Goal: Book appointment/travel/reservation

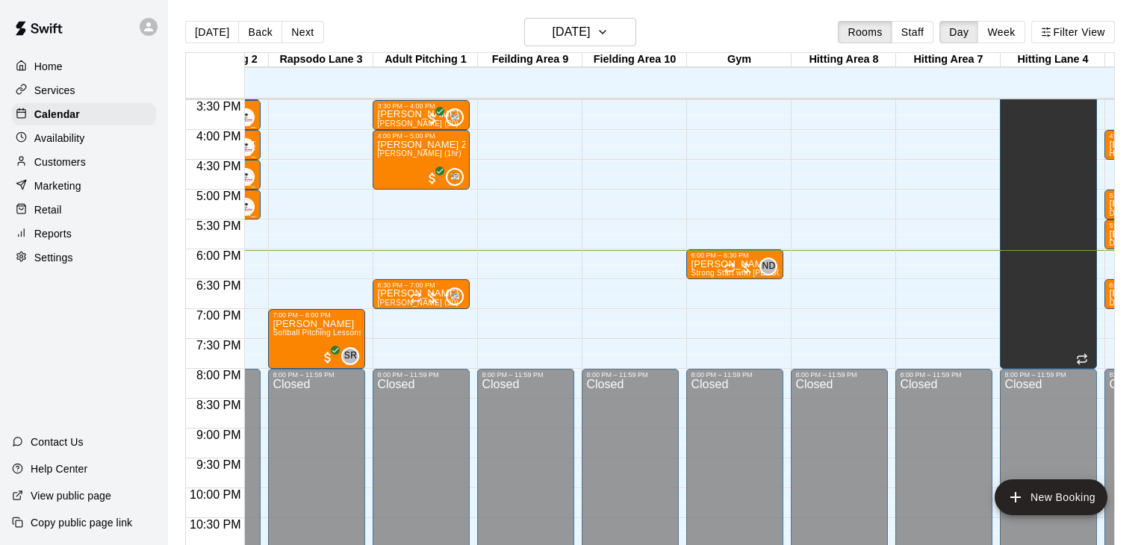
scroll to position [925, 69]
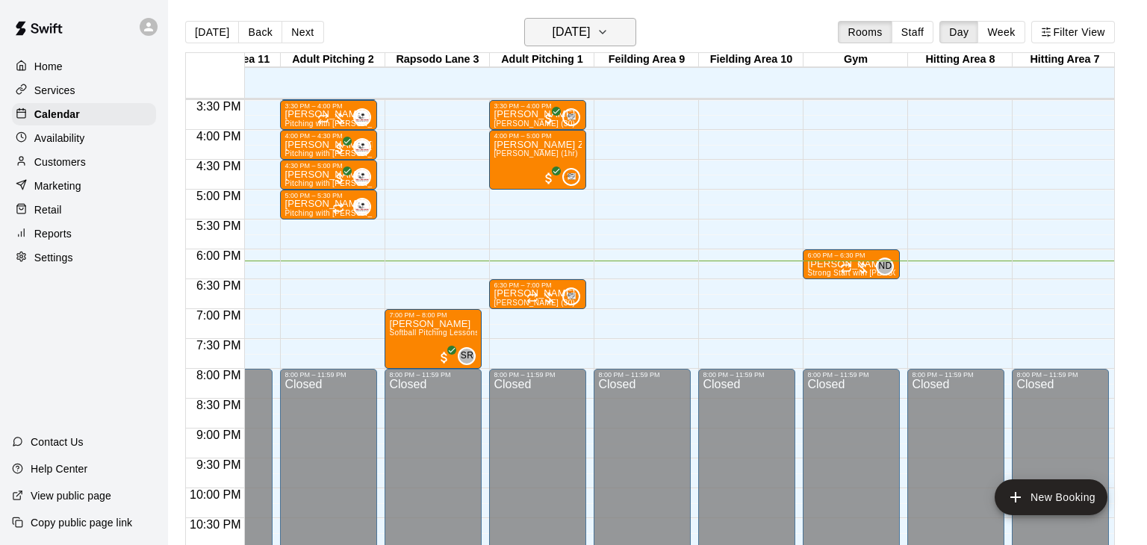
click at [609, 25] on icon "button" at bounding box center [603, 32] width 12 height 18
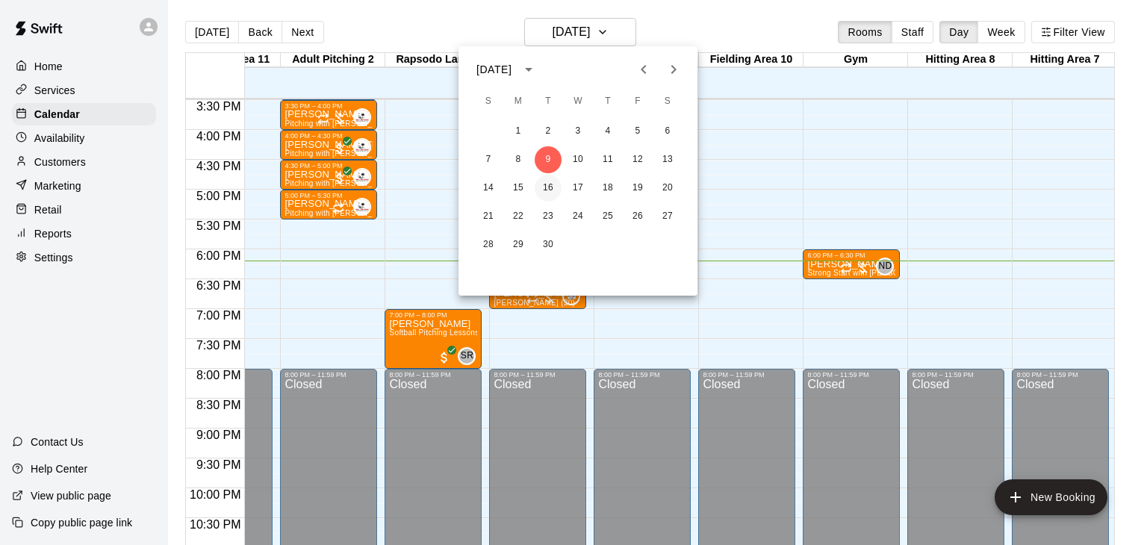
click at [548, 190] on button "16" at bounding box center [548, 188] width 27 height 27
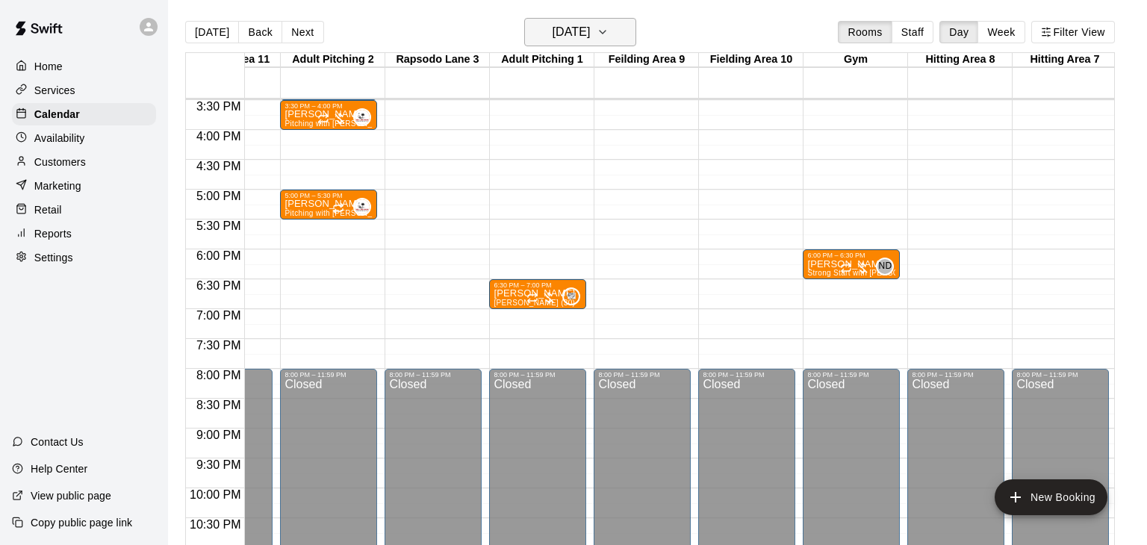
click at [609, 38] on icon "button" at bounding box center [603, 32] width 12 height 18
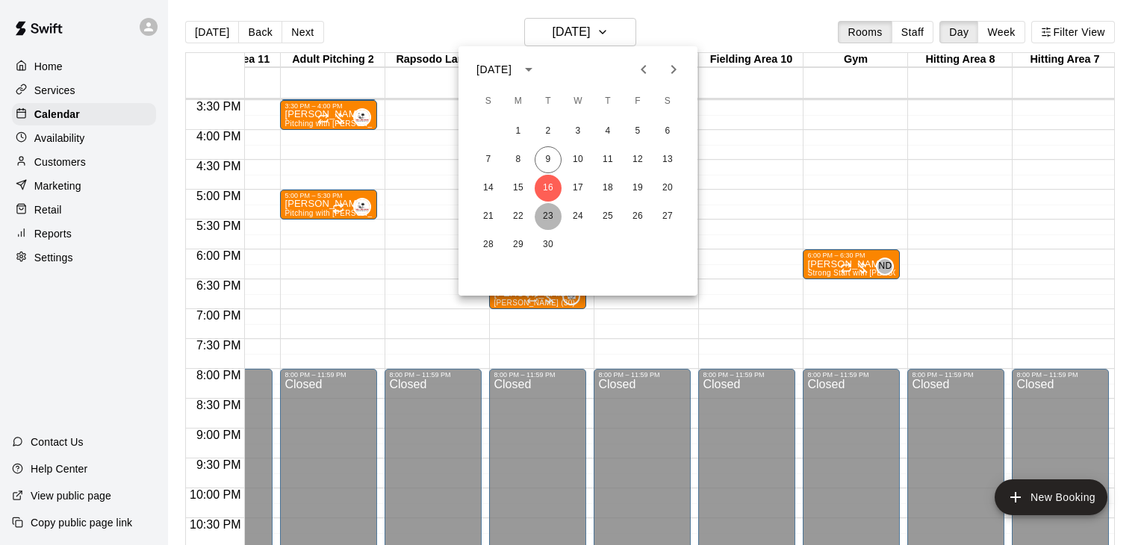
click at [544, 218] on button "23" at bounding box center [548, 216] width 27 height 27
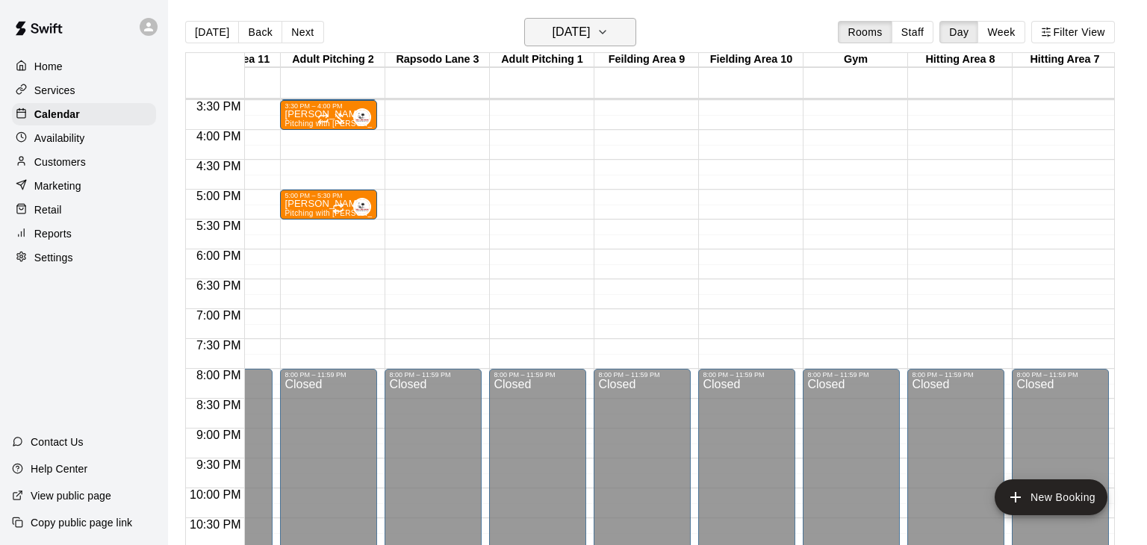
click at [628, 22] on button "Tuesday Sep 23" at bounding box center [580, 32] width 112 height 28
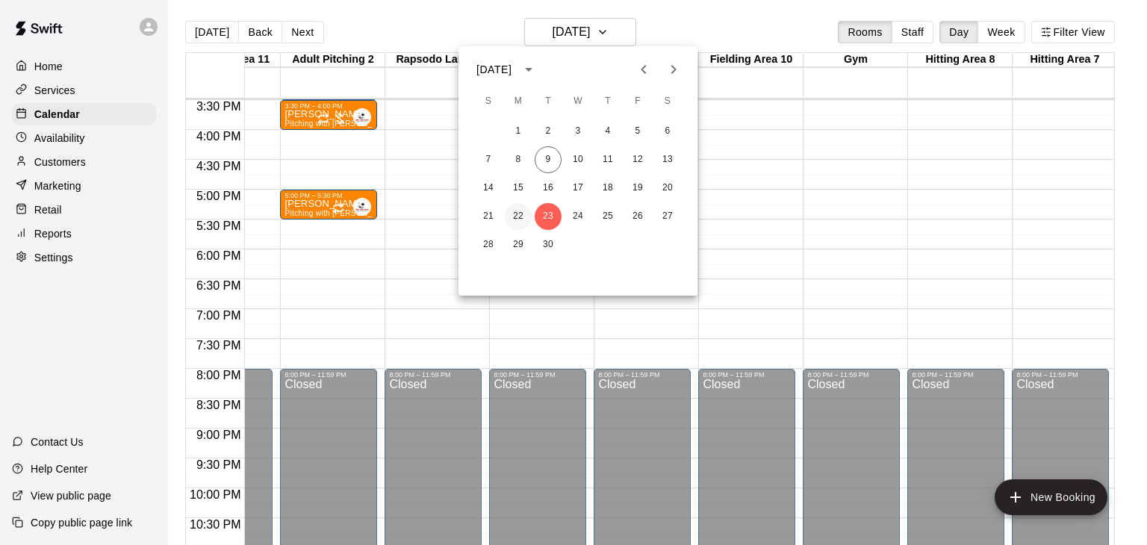
click at [516, 221] on button "22" at bounding box center [518, 216] width 27 height 27
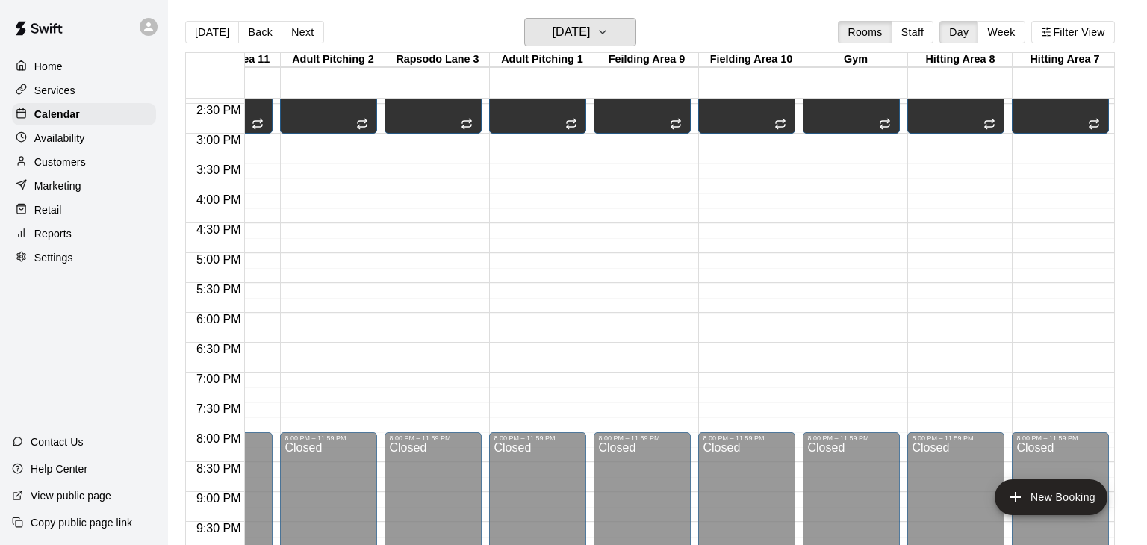
scroll to position [873, 69]
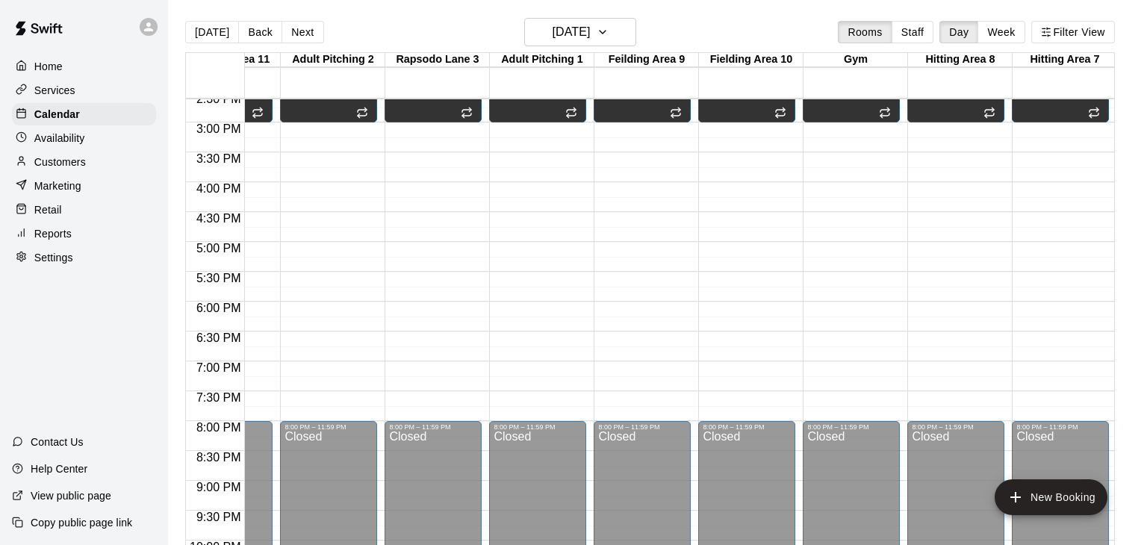
drag, startPoint x: 521, startPoint y: 273, endPoint x: 520, endPoint y: 290, distance: 17.9
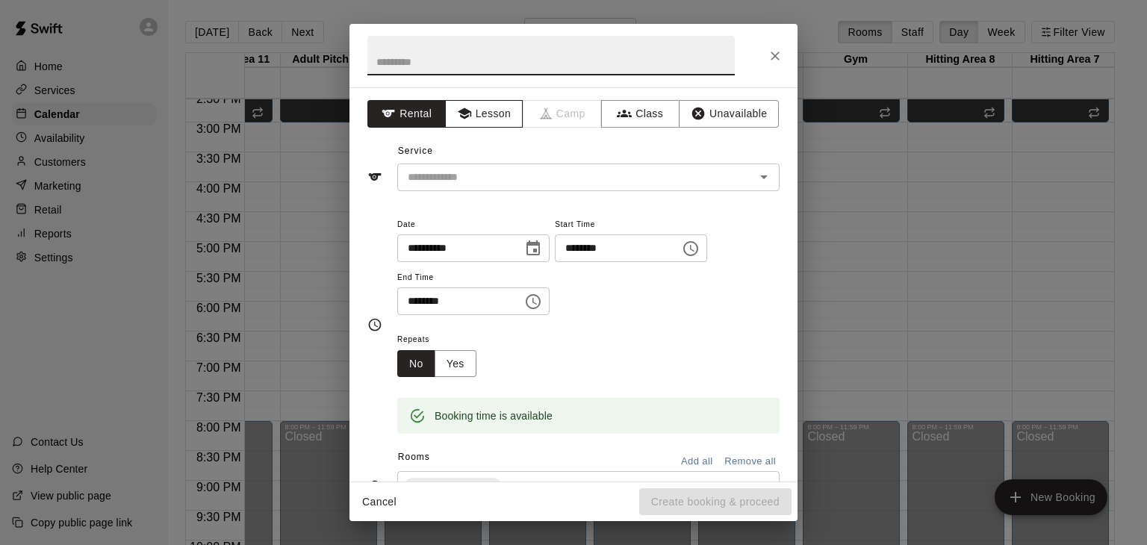
click at [495, 113] on button "Lesson" at bounding box center [484, 114] width 78 height 28
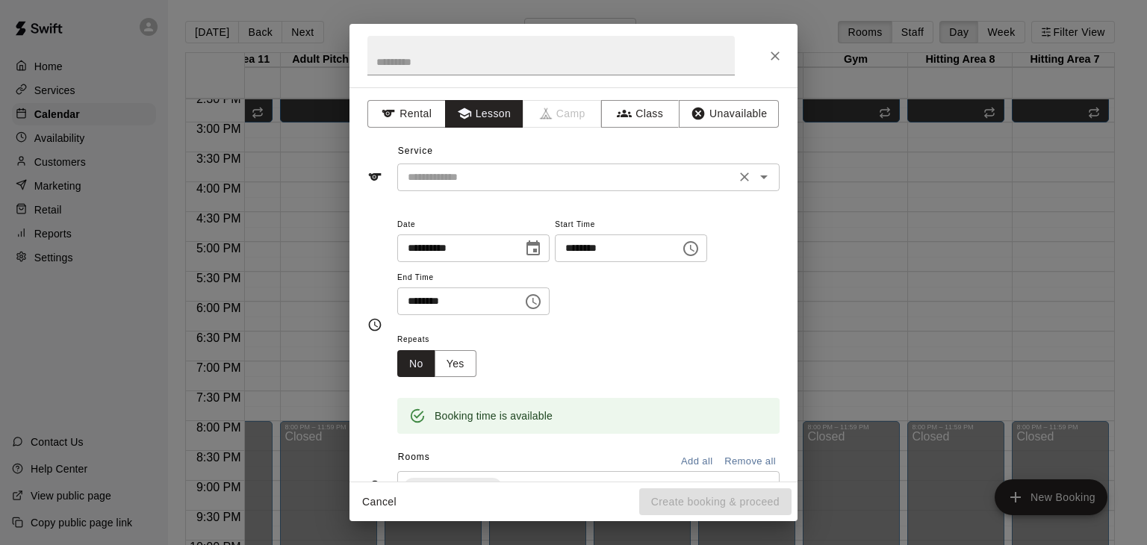
click at [491, 175] on input "text" at bounding box center [566, 177] width 329 height 19
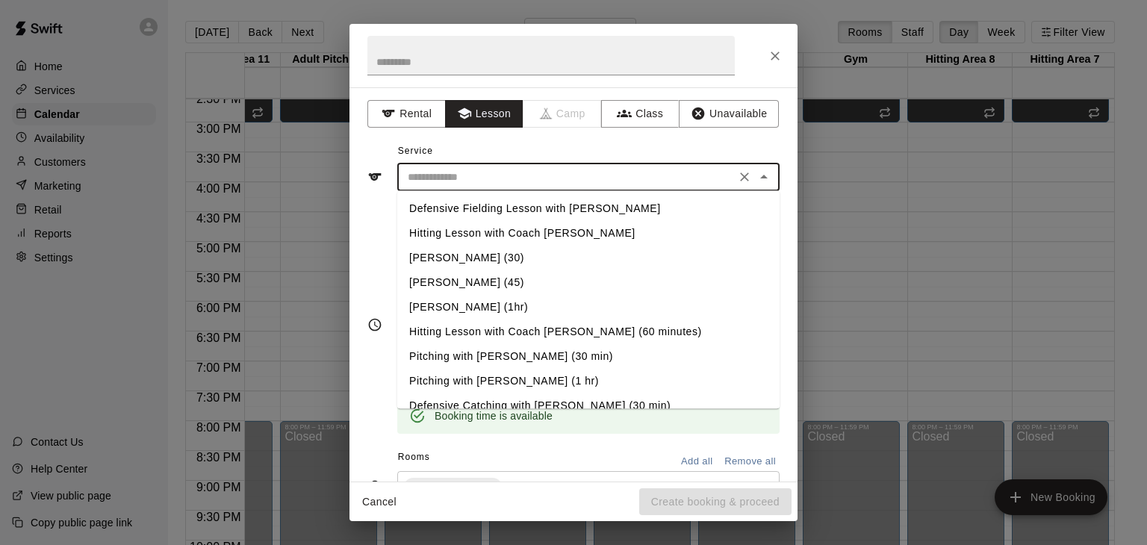
click at [468, 254] on li "[PERSON_NAME] (30)" at bounding box center [588, 258] width 382 height 25
type input "**********"
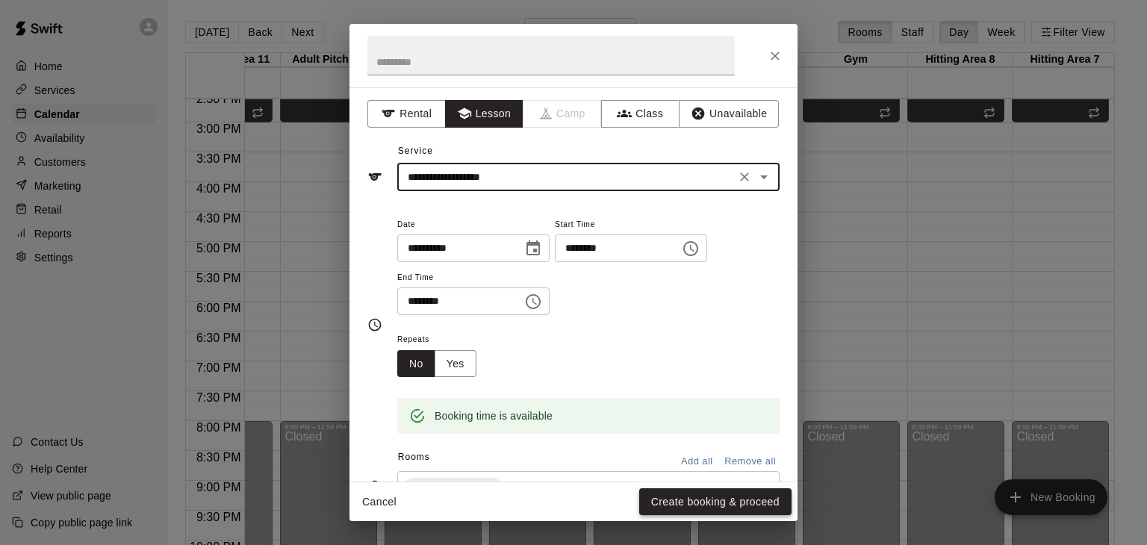
click at [671, 503] on button "Create booking & proceed" at bounding box center [715, 502] width 152 height 28
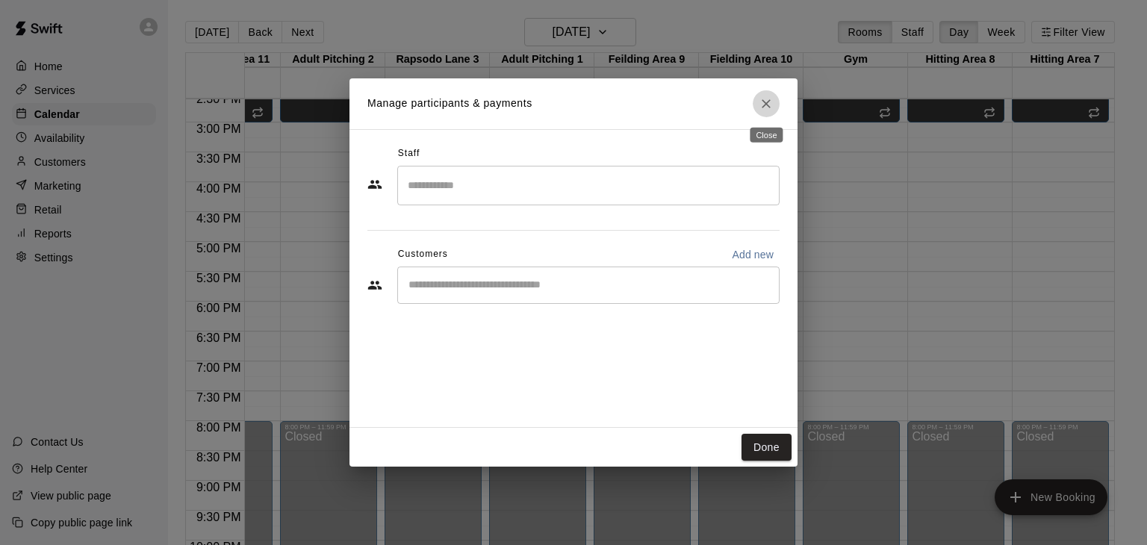
click at [766, 99] on icon "Close" at bounding box center [766, 103] width 15 height 15
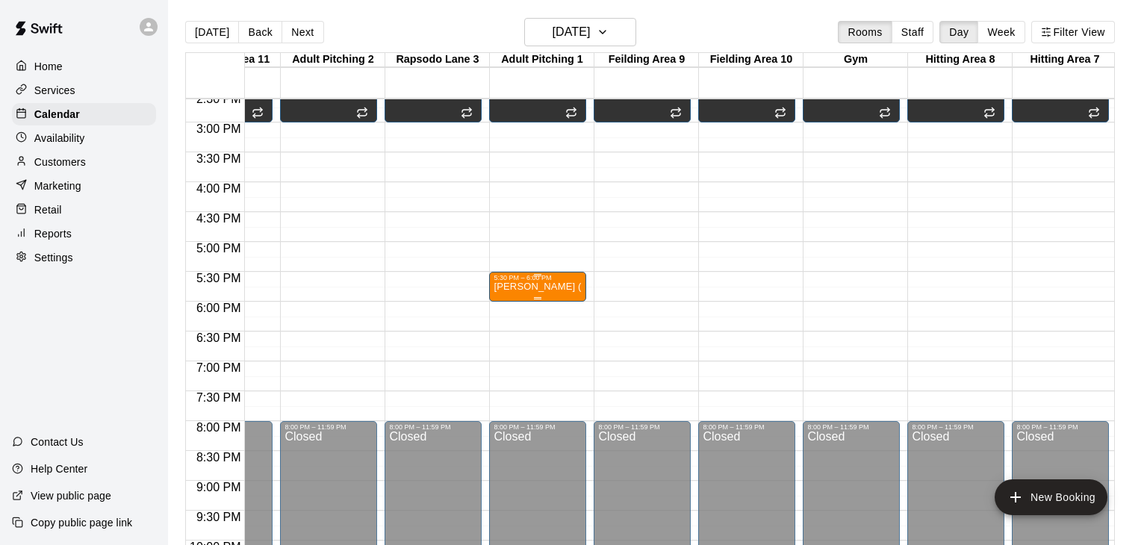
click at [529, 295] on div "[PERSON_NAME] (30)" at bounding box center [538, 554] width 88 height 545
click at [513, 363] on icon "delete" at bounding box center [509, 367] width 18 height 18
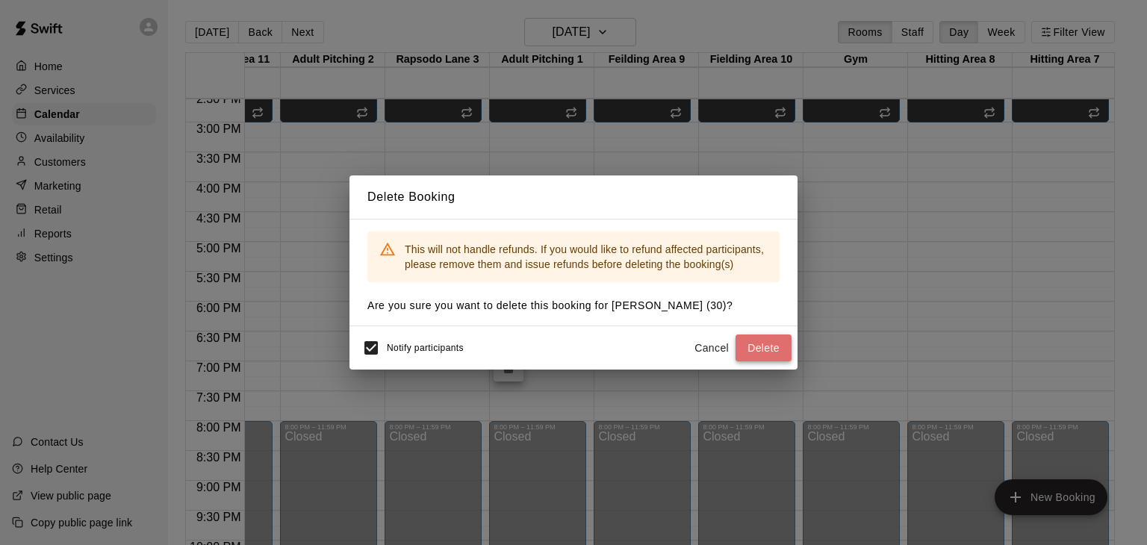
click at [756, 353] on button "Delete" at bounding box center [764, 349] width 56 height 28
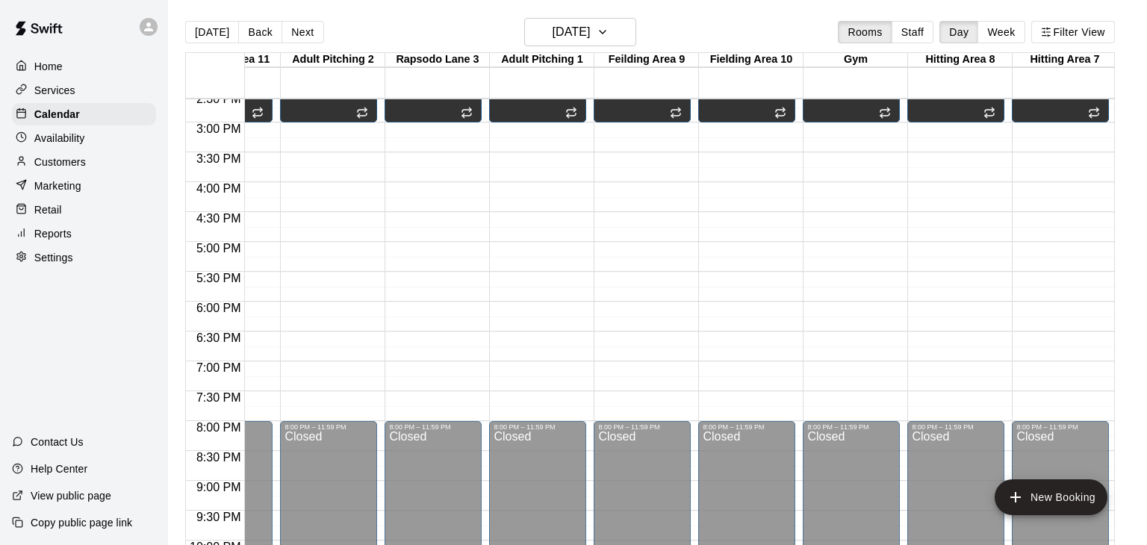
drag, startPoint x: 525, startPoint y: 271, endPoint x: 526, endPoint y: 296, distance: 24.7
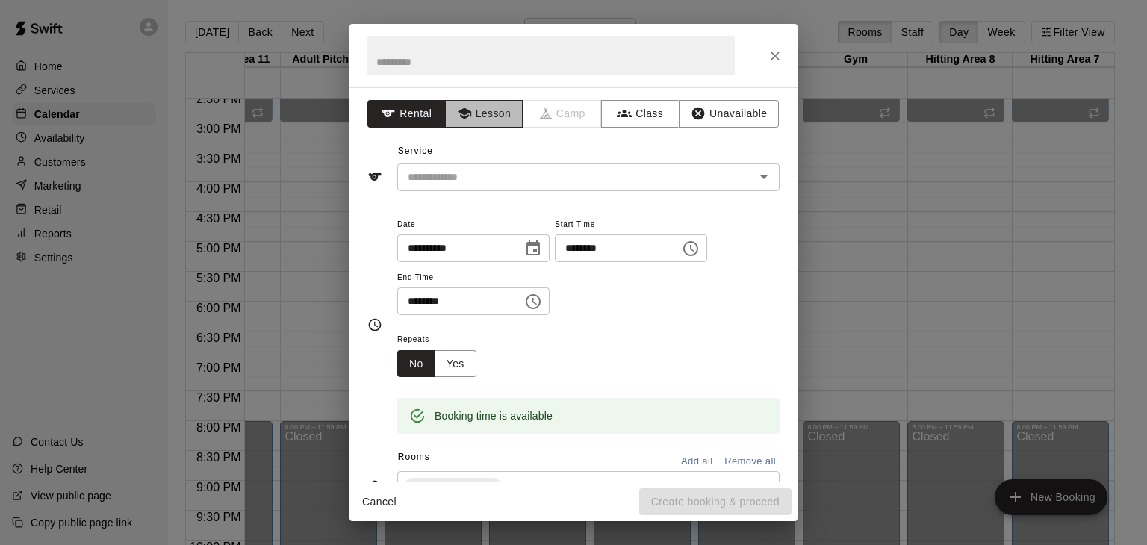
click at [494, 114] on button "Lesson" at bounding box center [484, 114] width 78 height 28
click at [478, 174] on input "text" at bounding box center [566, 177] width 329 height 19
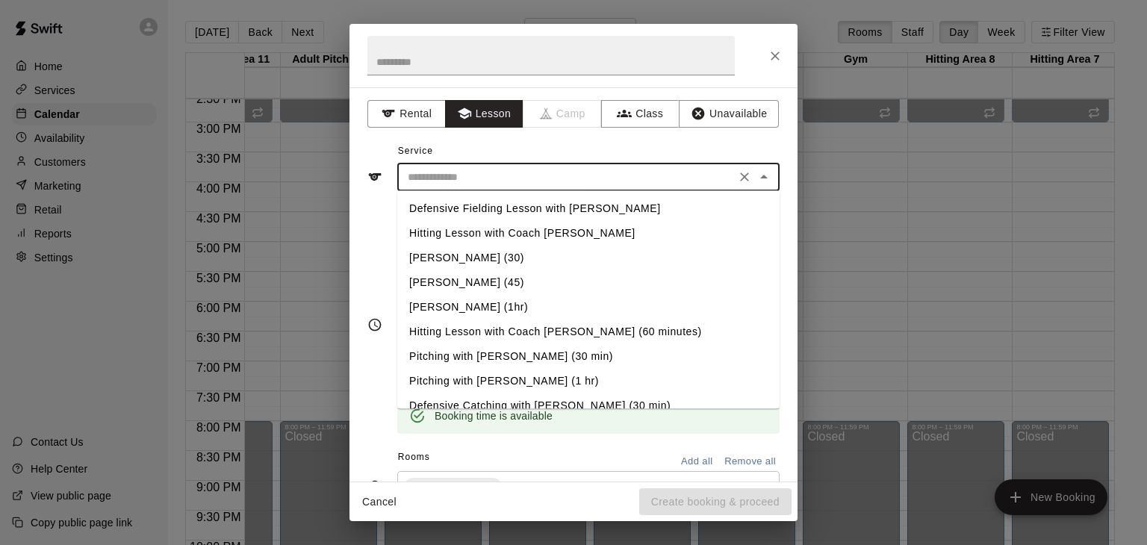
click at [472, 255] on li "[PERSON_NAME] (30)" at bounding box center [588, 258] width 382 height 25
type input "**********"
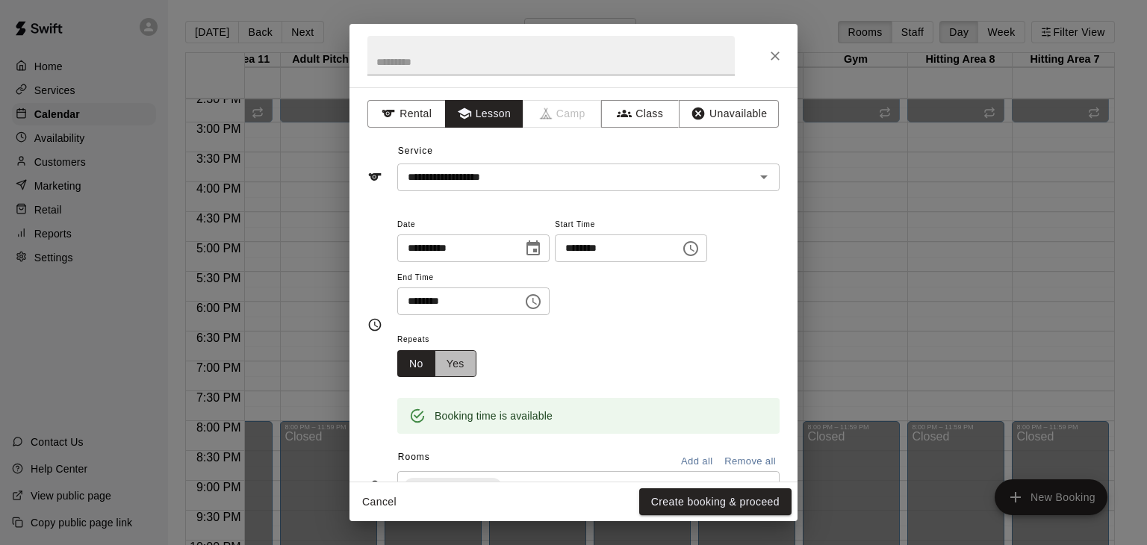
click at [458, 378] on button "Yes" at bounding box center [456, 364] width 42 height 28
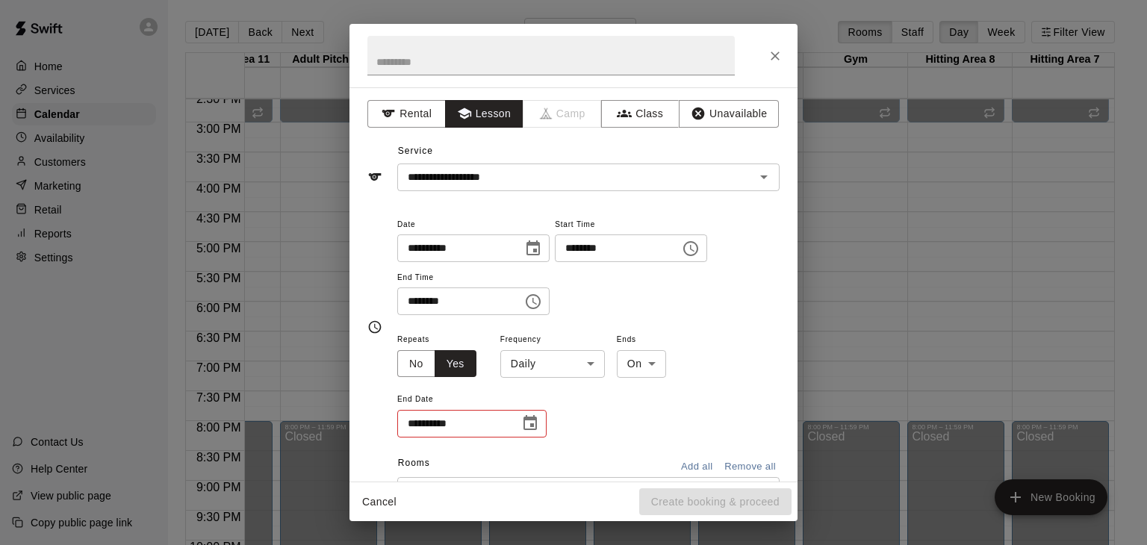
click at [588, 420] on body "Home Services Calendar Availability Customers Marketing Retail Reports Settings…" at bounding box center [573, 284] width 1147 height 569
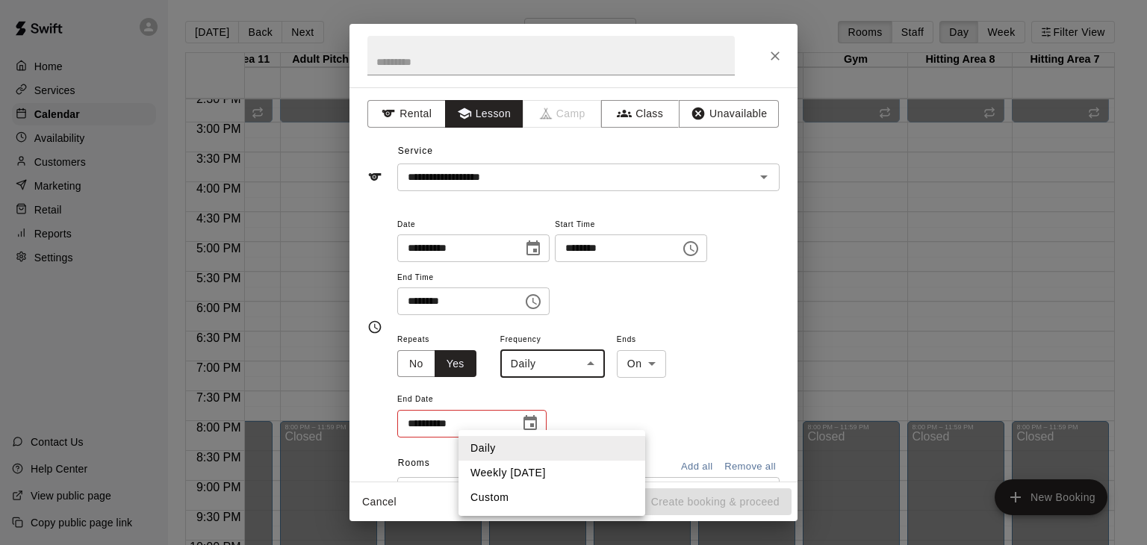
click at [530, 473] on li "Weekly on Monday" at bounding box center [551, 473] width 187 height 25
type input "******"
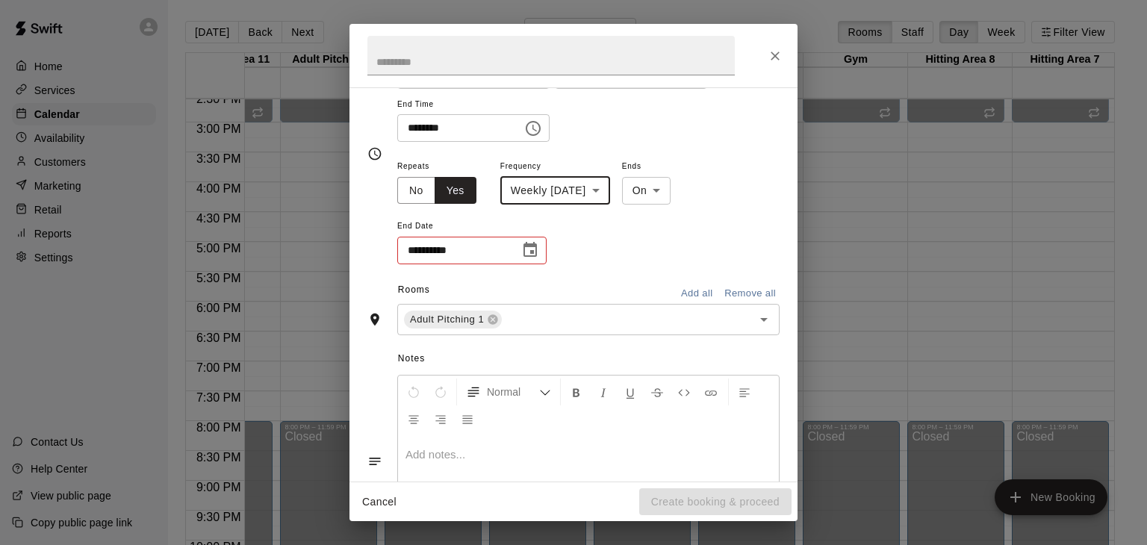
scroll to position [187, 0]
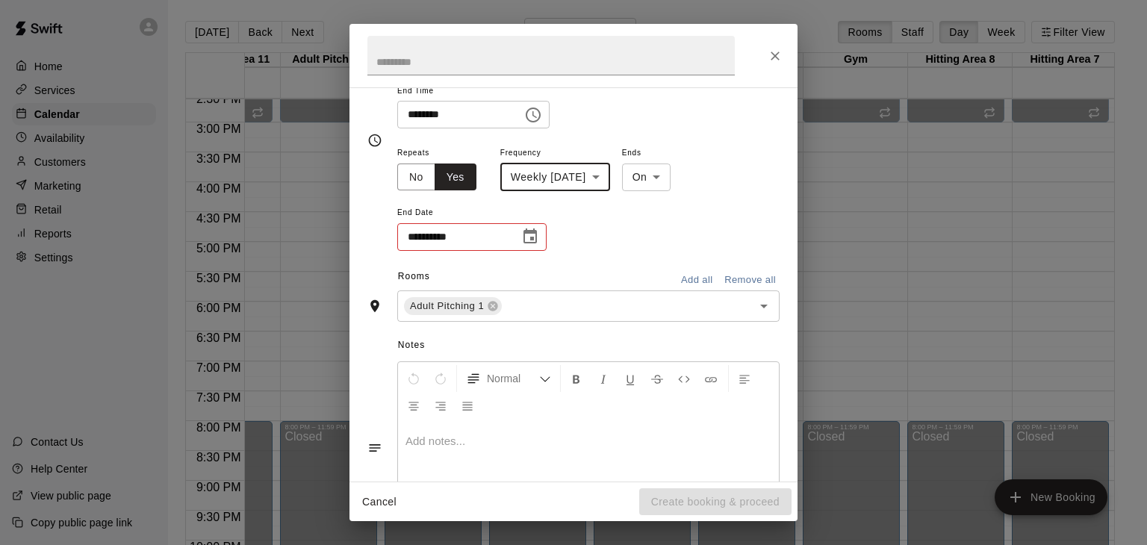
click at [536, 243] on icon "Choose date" at bounding box center [529, 235] width 13 height 15
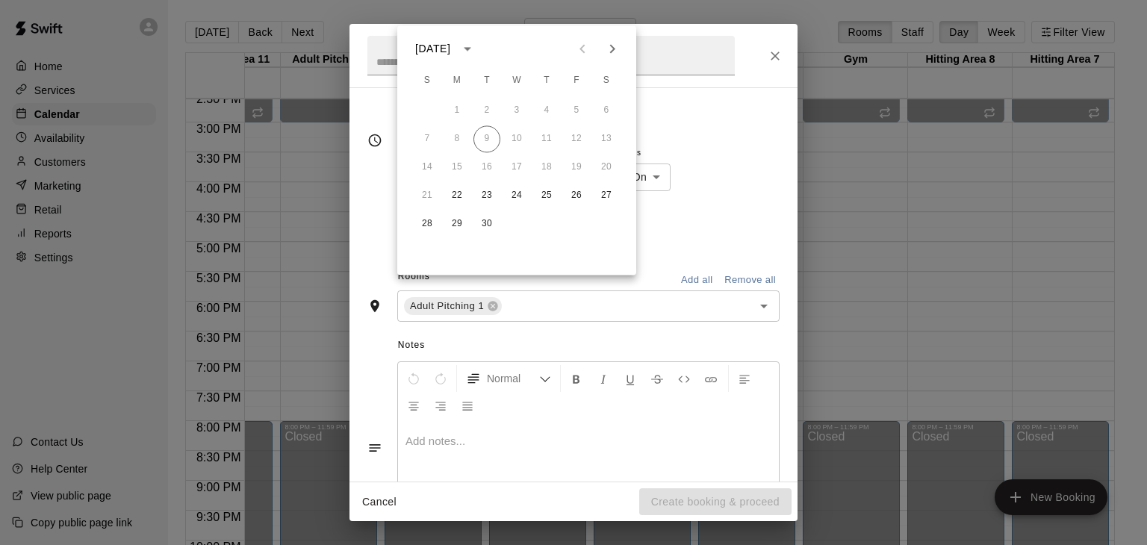
click at [616, 44] on icon "Next month" at bounding box center [612, 49] width 18 height 18
click at [459, 224] on button "27" at bounding box center [457, 224] width 27 height 27
type input "**********"
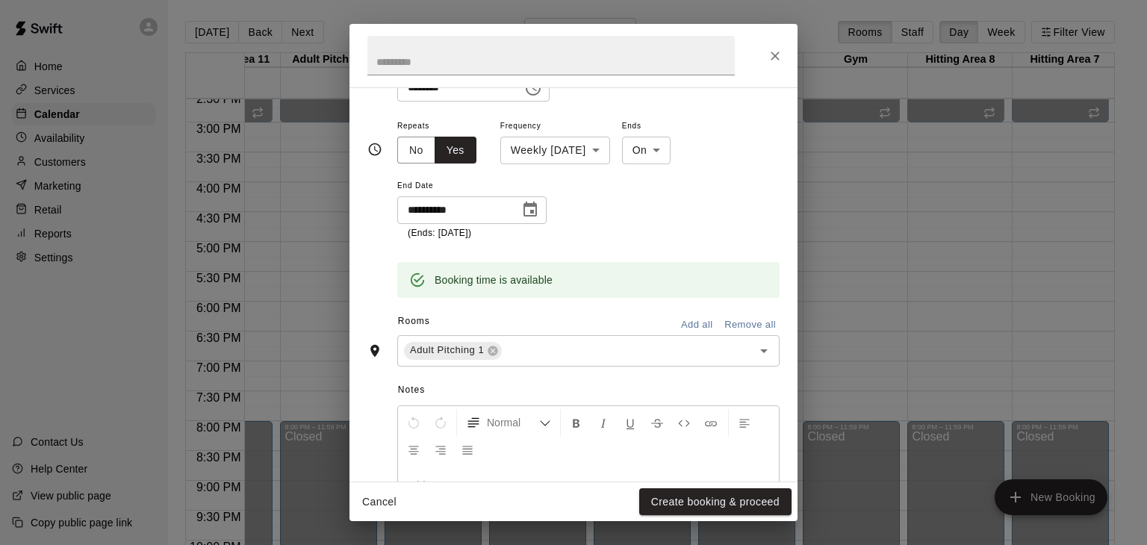
scroll to position [223, 0]
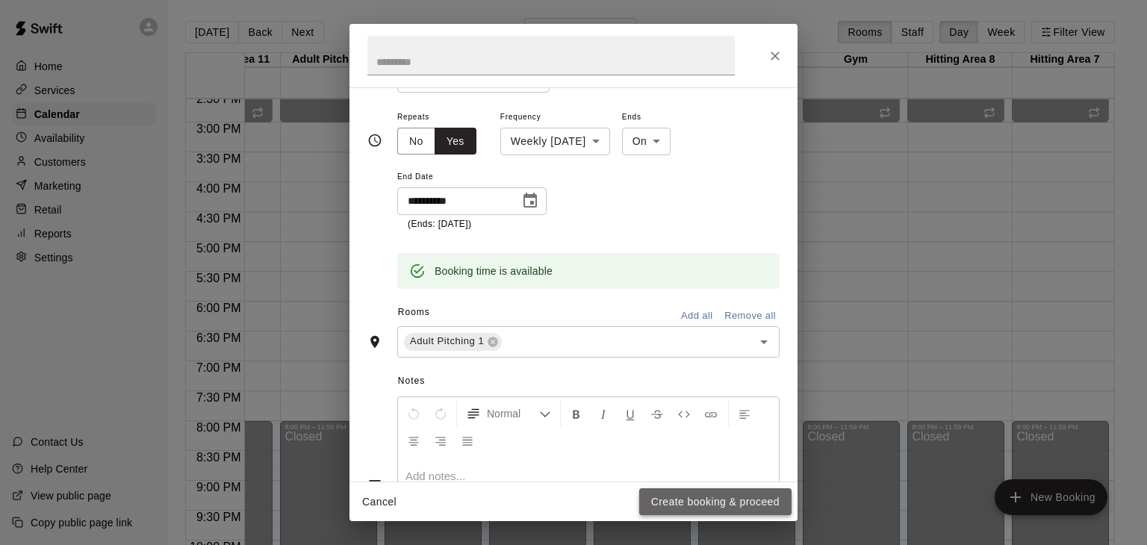
click at [680, 500] on button "Create booking & proceed" at bounding box center [715, 502] width 152 height 28
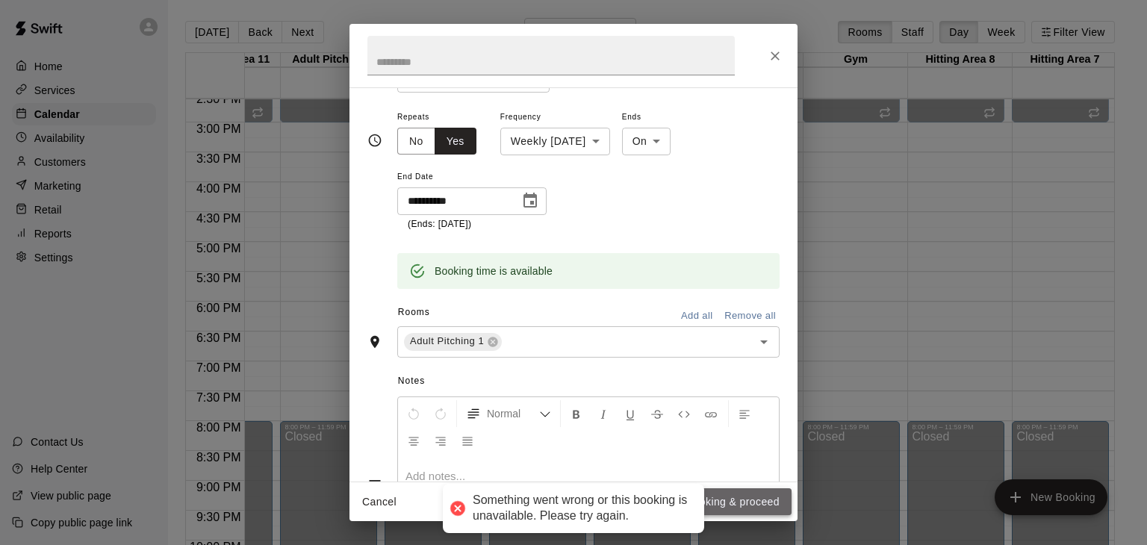
click at [741, 501] on button "Create booking & proceed" at bounding box center [715, 502] width 152 height 28
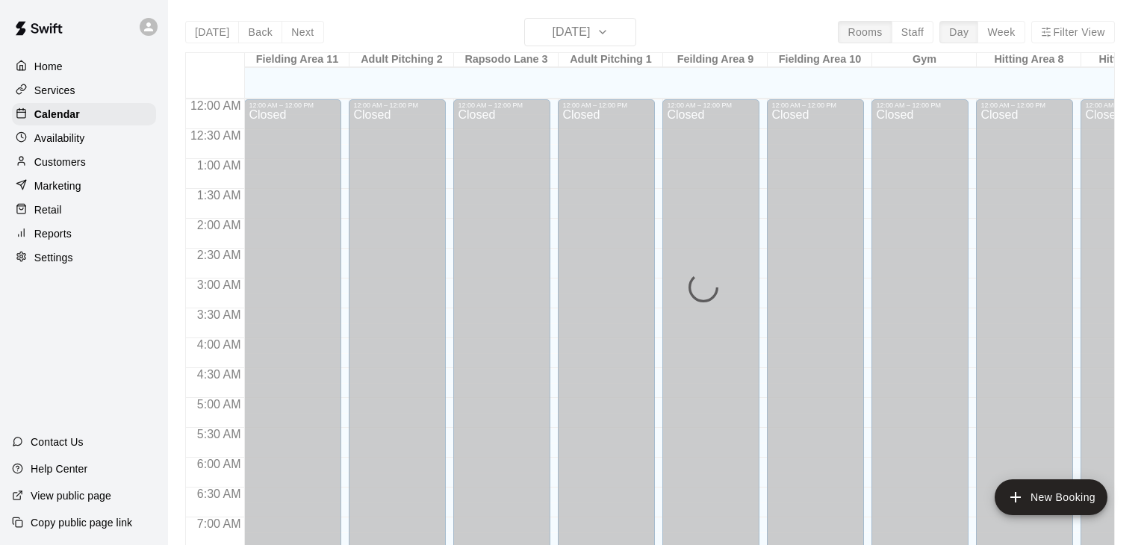
scroll to position [925, 0]
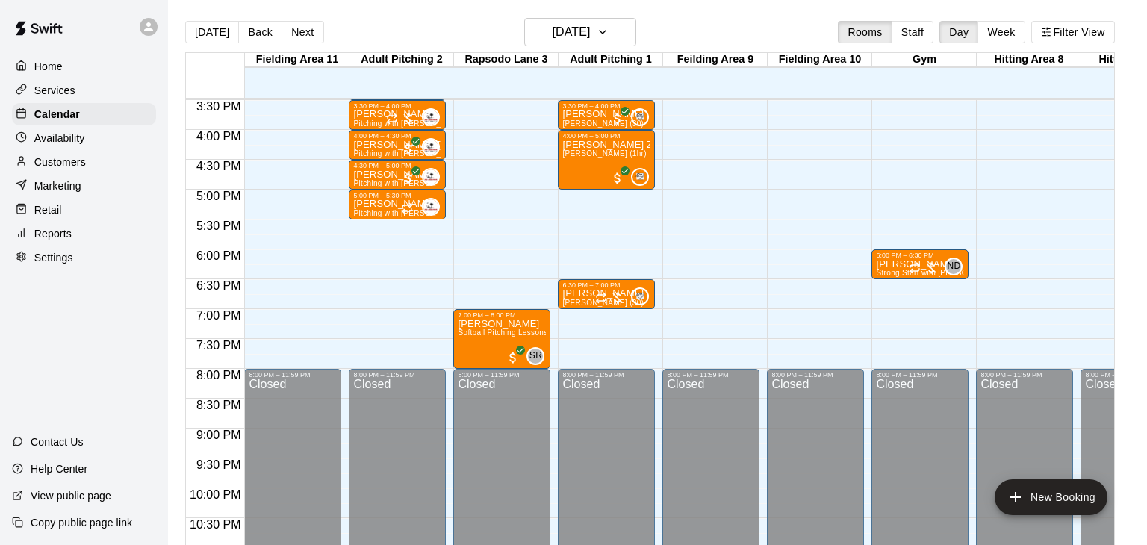
click at [630, 46] on div "Today Back Next Tuesday Sep 09 Rooms Staff Day Week Filter View" at bounding box center [650, 35] width 930 height 34
click at [630, 33] on button "[DATE]" at bounding box center [580, 32] width 112 height 28
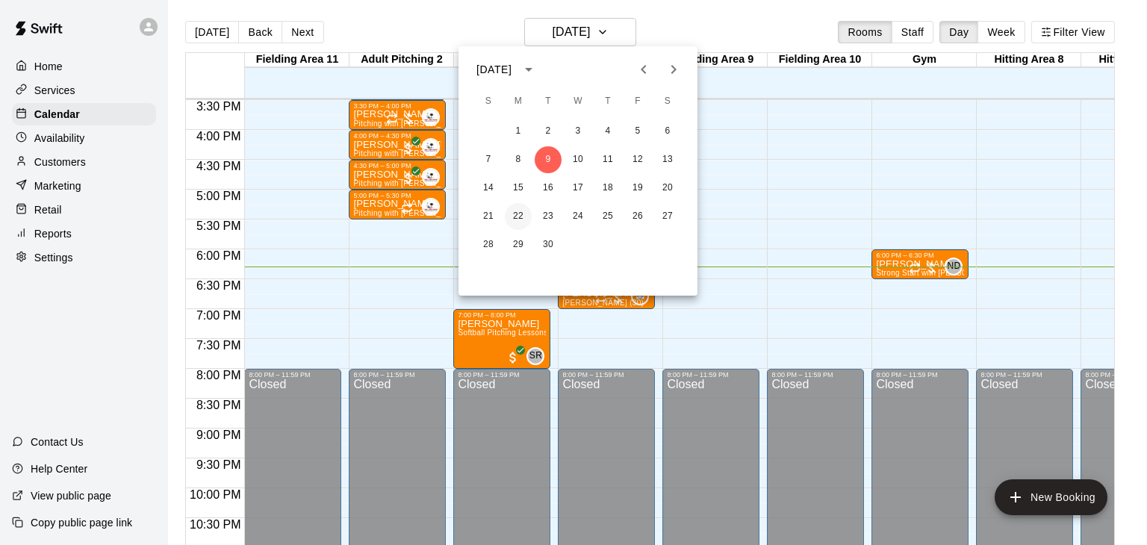
click at [517, 217] on button "22" at bounding box center [518, 216] width 27 height 27
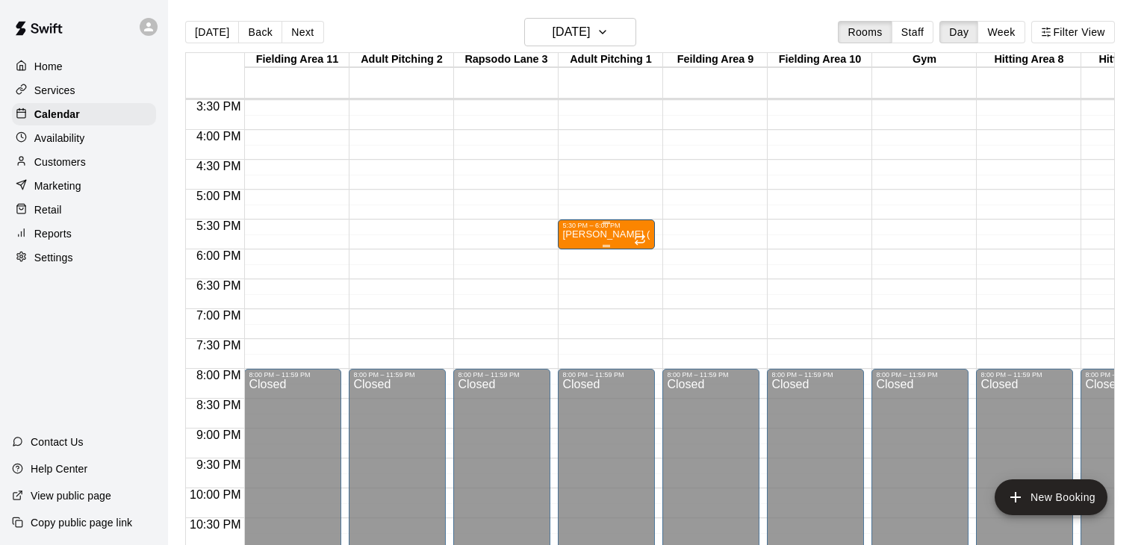
click at [621, 234] on p "[PERSON_NAME] (30)" at bounding box center [606, 234] width 88 height 0
click at [578, 283] on img "edit" at bounding box center [577, 284] width 17 height 17
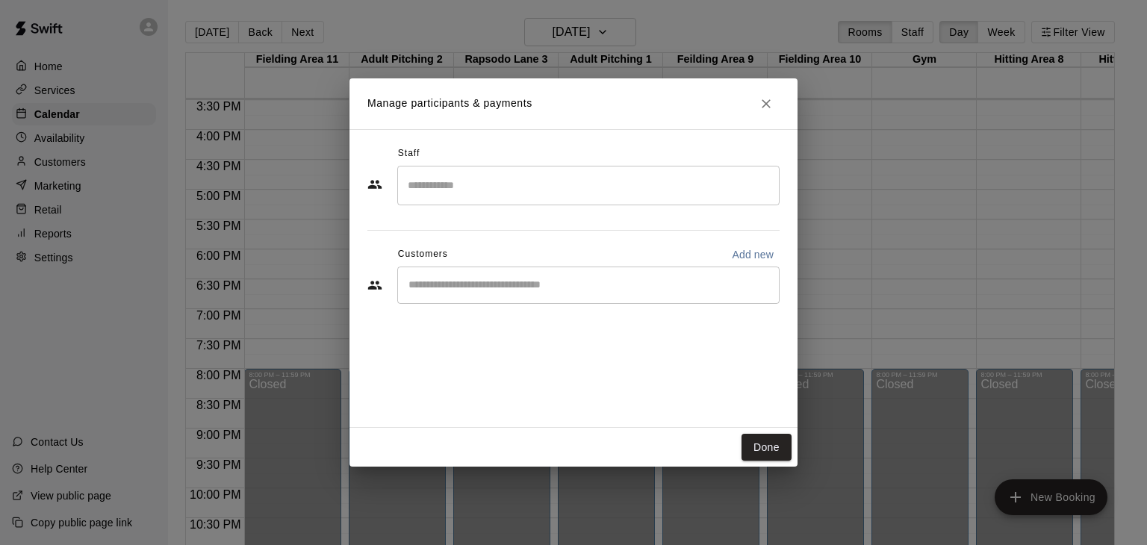
click at [474, 190] on input "Search staff" at bounding box center [588, 185] width 369 height 26
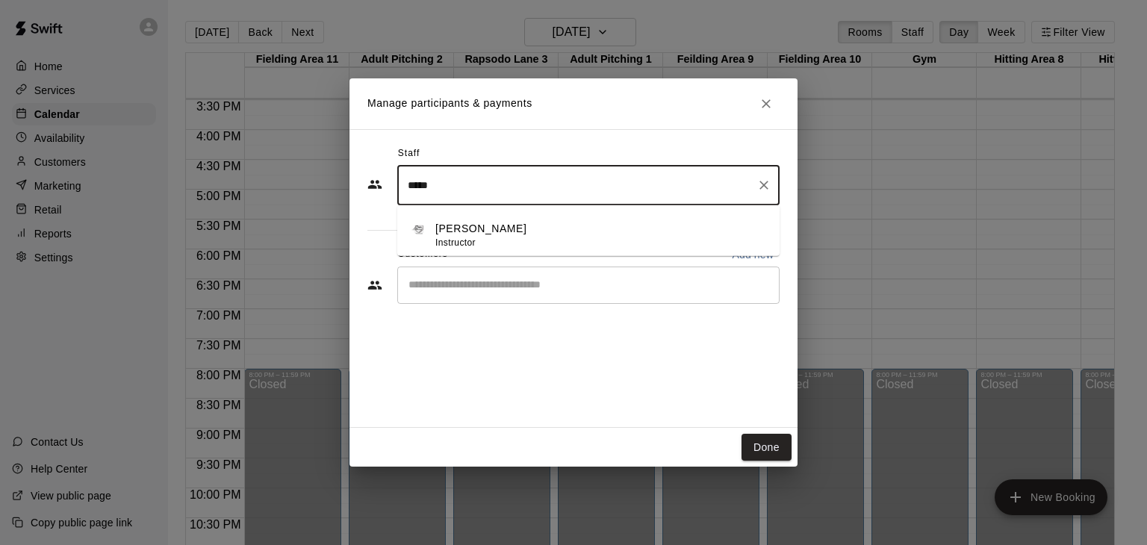
click at [479, 226] on p "Jimmy Johnson" at bounding box center [480, 229] width 91 height 16
type input "*****"
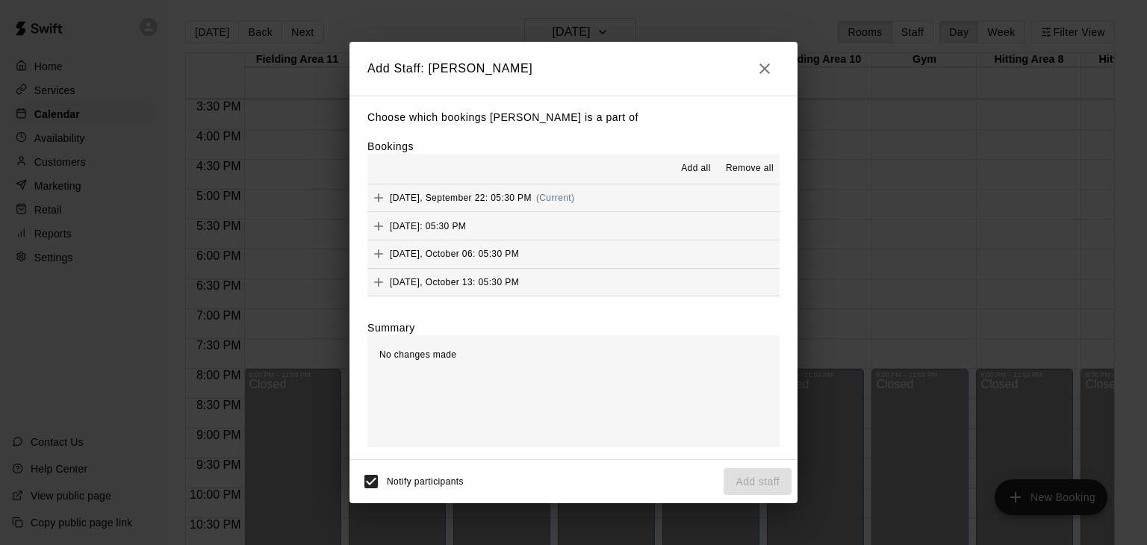
click at [697, 172] on span "Add all" at bounding box center [696, 168] width 30 height 15
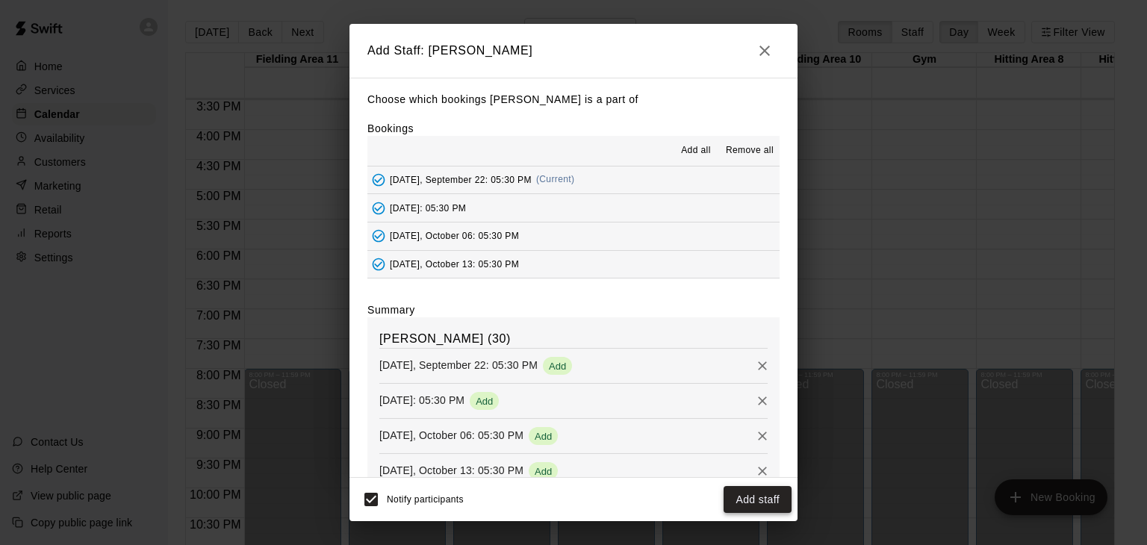
click at [747, 498] on button "Add staff" at bounding box center [758, 500] width 68 height 28
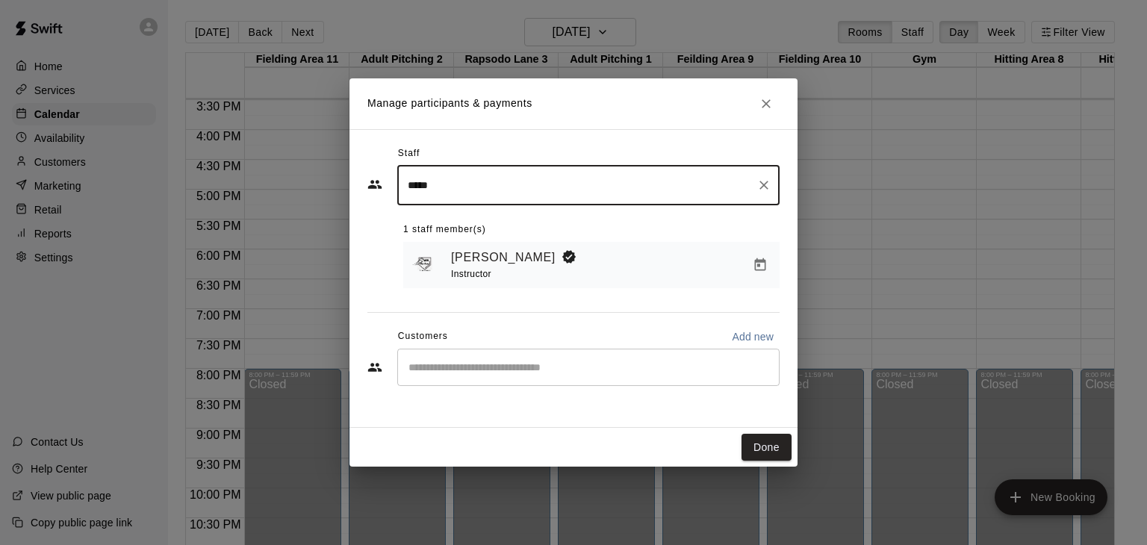
click at [526, 367] on input "Start typing to search customers..." at bounding box center [588, 367] width 369 height 15
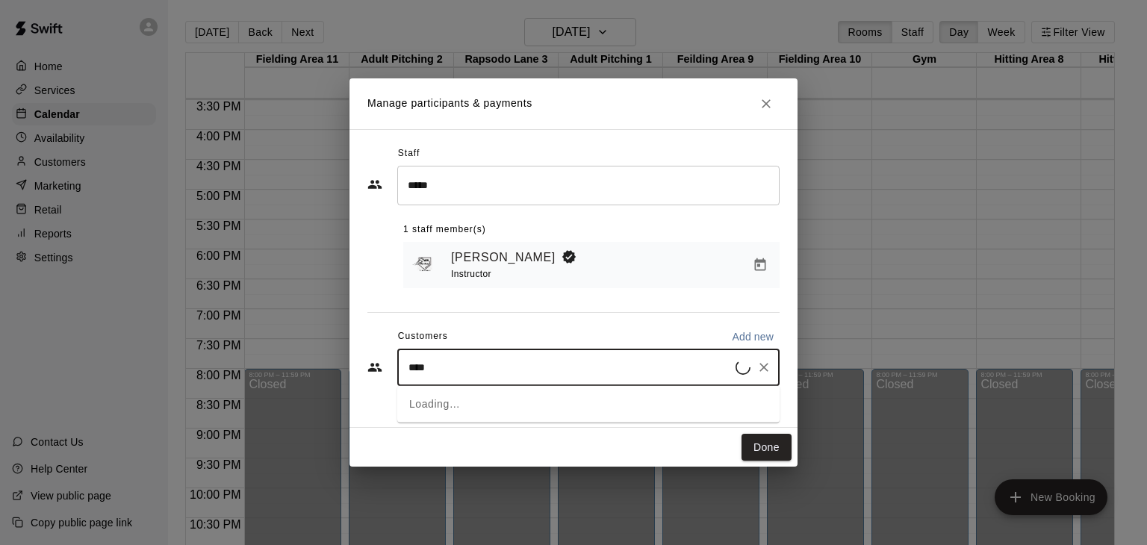
type input "*****"
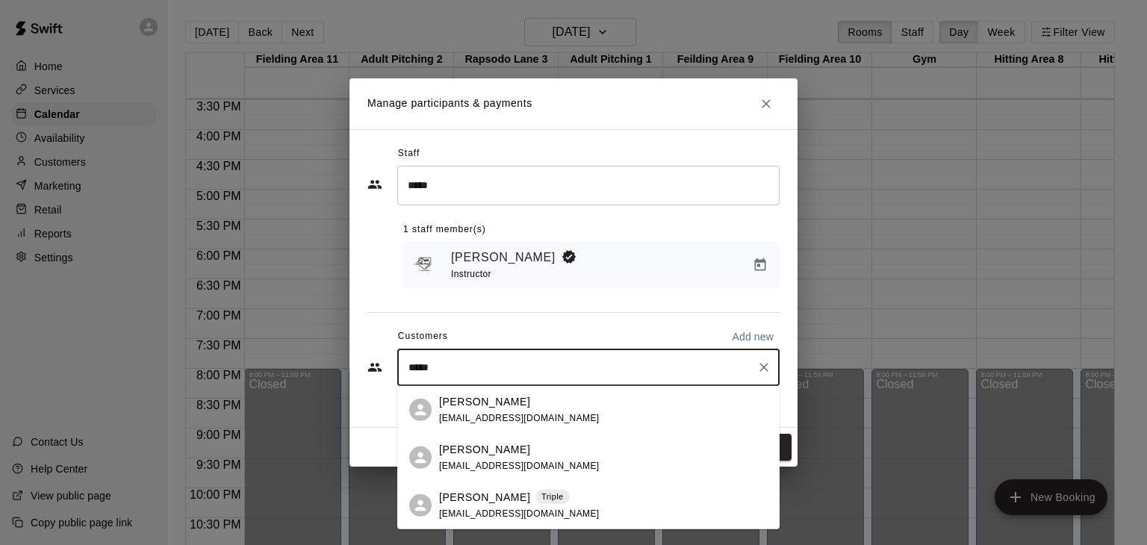
click at [485, 410] on div "Layne Todd todds2810@gmail.com" at bounding box center [519, 410] width 161 height 32
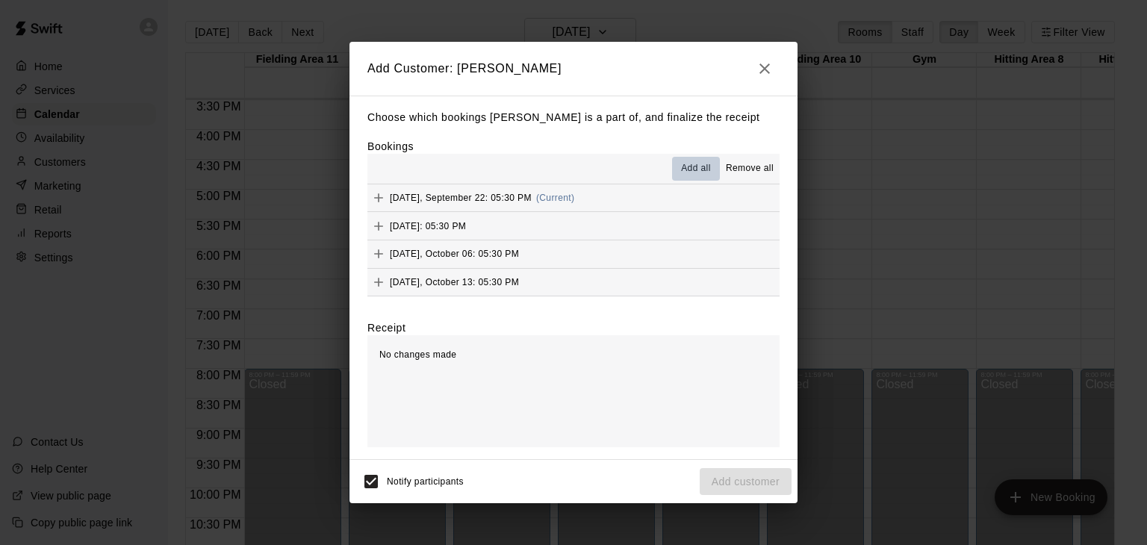
click at [686, 169] on span "Add all" at bounding box center [696, 168] width 30 height 15
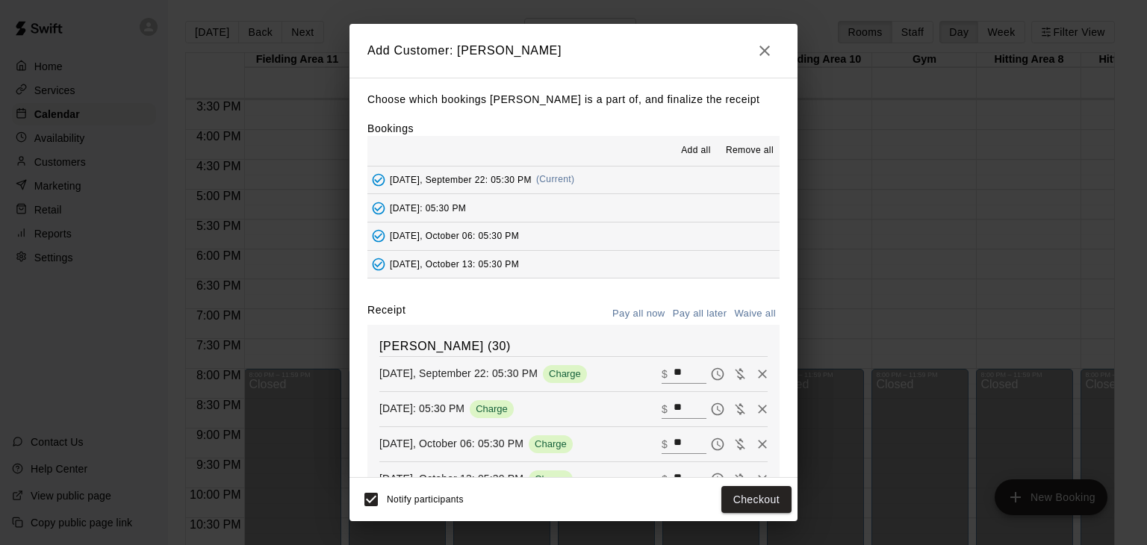
click at [711, 319] on button "Pay all later" at bounding box center [700, 313] width 62 height 23
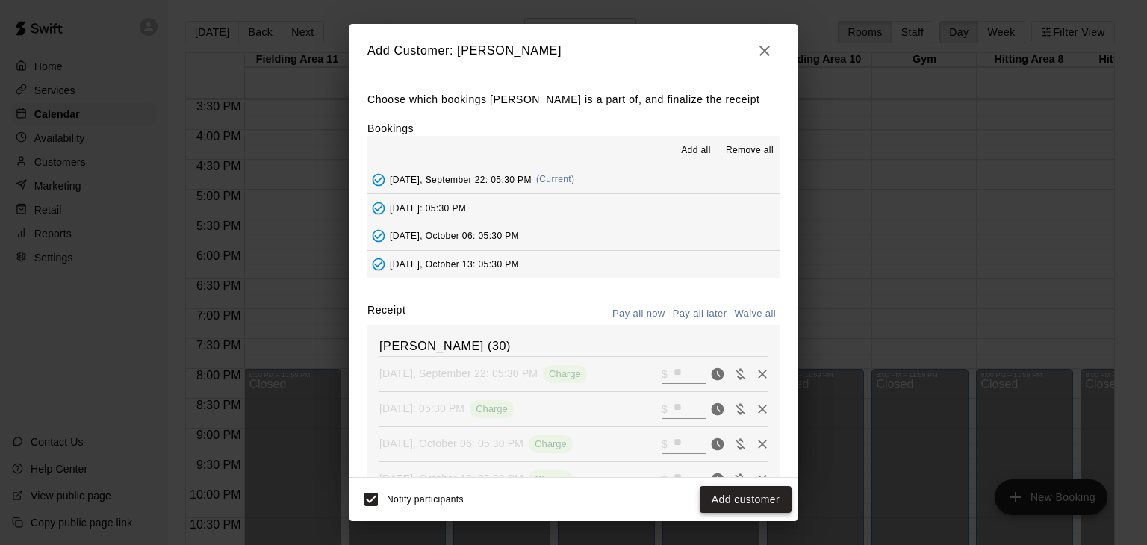
click at [727, 503] on button "Add customer" at bounding box center [746, 500] width 92 height 28
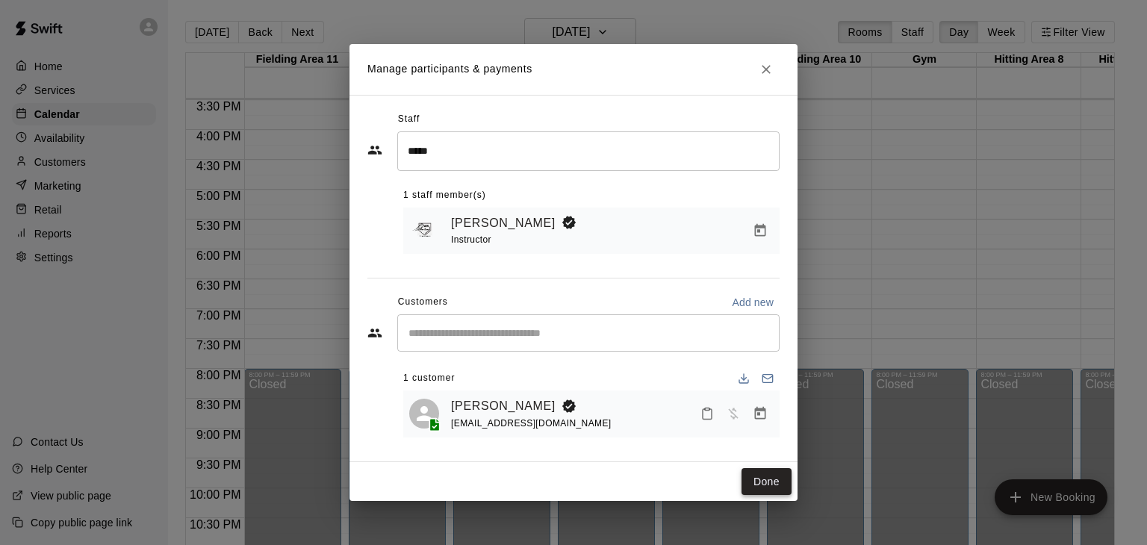
click at [773, 476] on button "Done" at bounding box center [766, 482] width 50 height 28
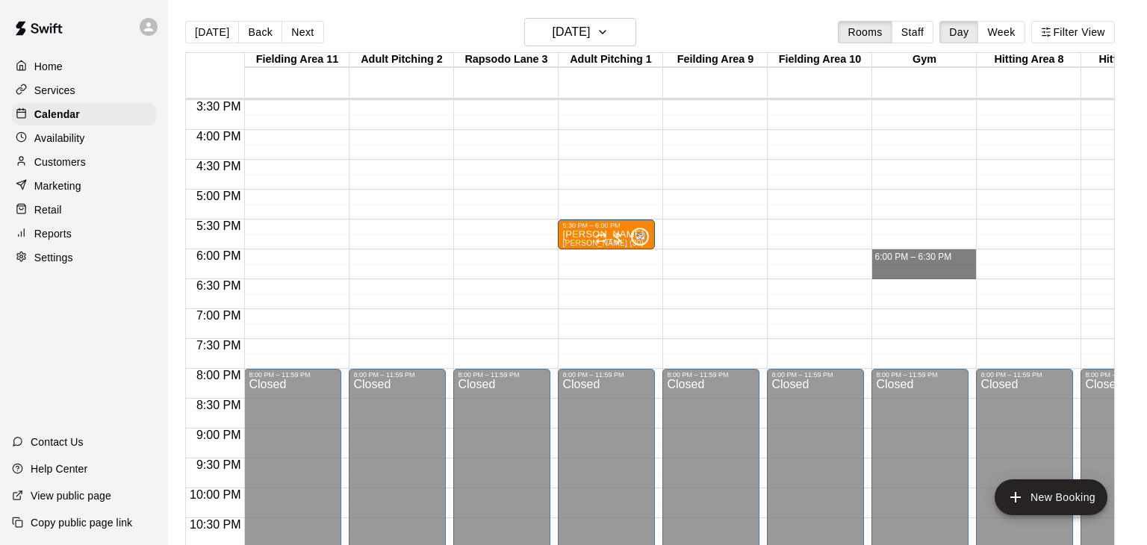
drag, startPoint x: 896, startPoint y: 254, endPoint x: 896, endPoint y: 272, distance: 17.9
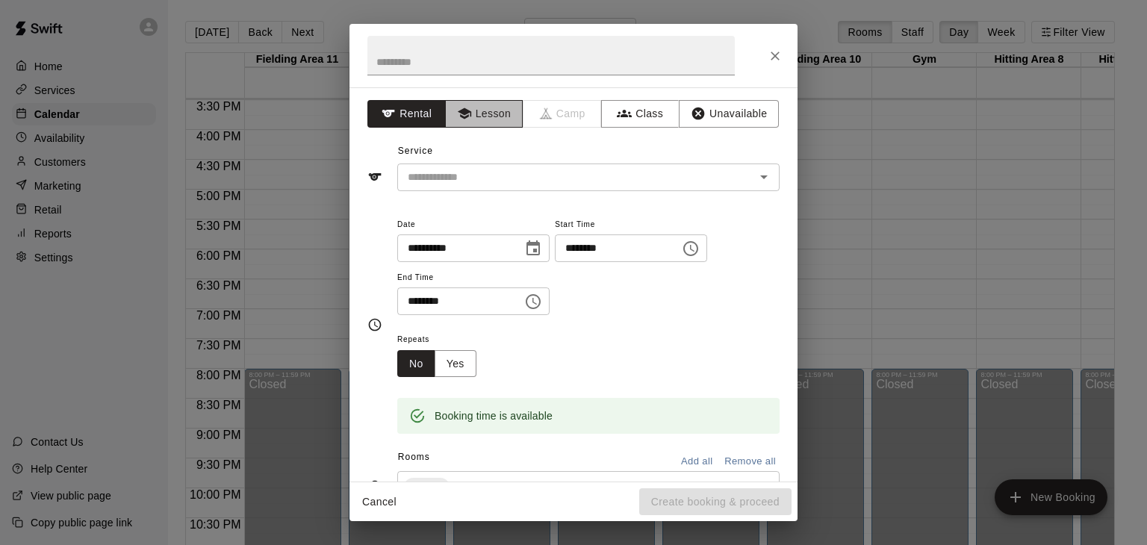
click at [484, 115] on button "Lesson" at bounding box center [484, 114] width 78 height 28
click at [479, 170] on input "text" at bounding box center [566, 177] width 329 height 19
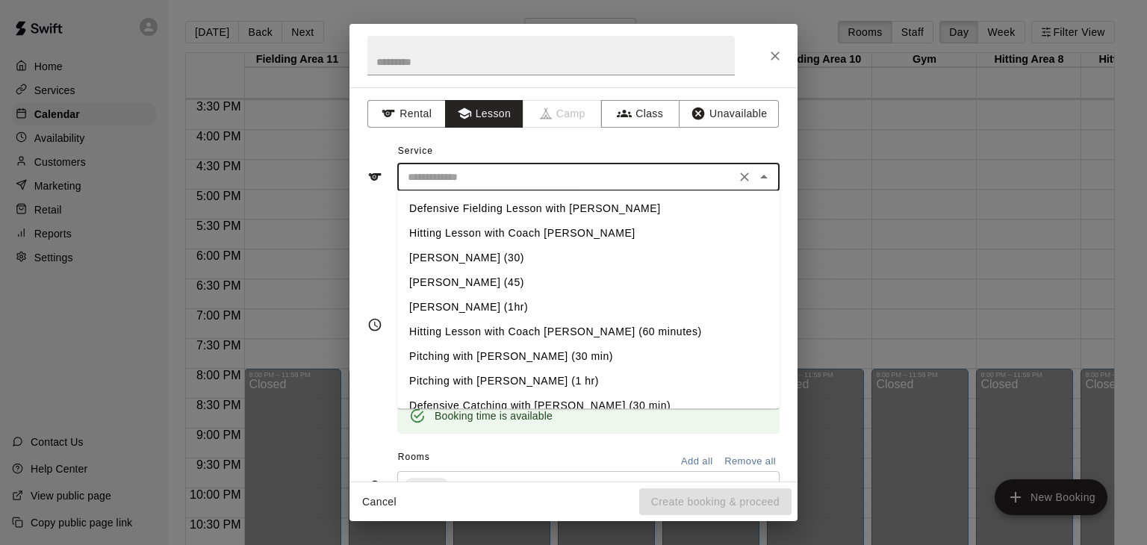
scroll to position [114, 0]
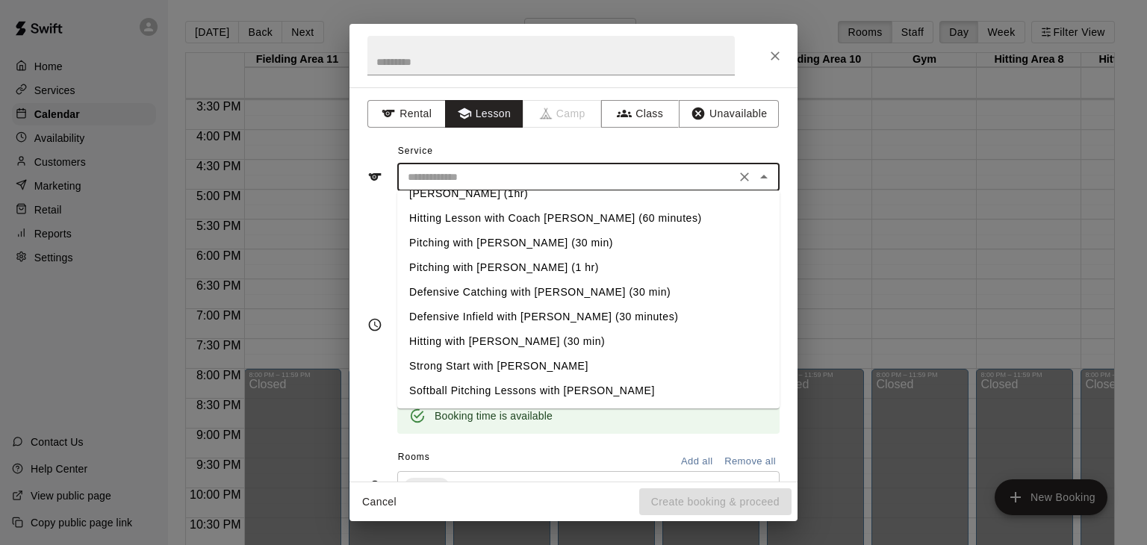
click at [475, 365] on li "Strong Start with [PERSON_NAME]" at bounding box center [588, 366] width 382 height 25
type input "**********"
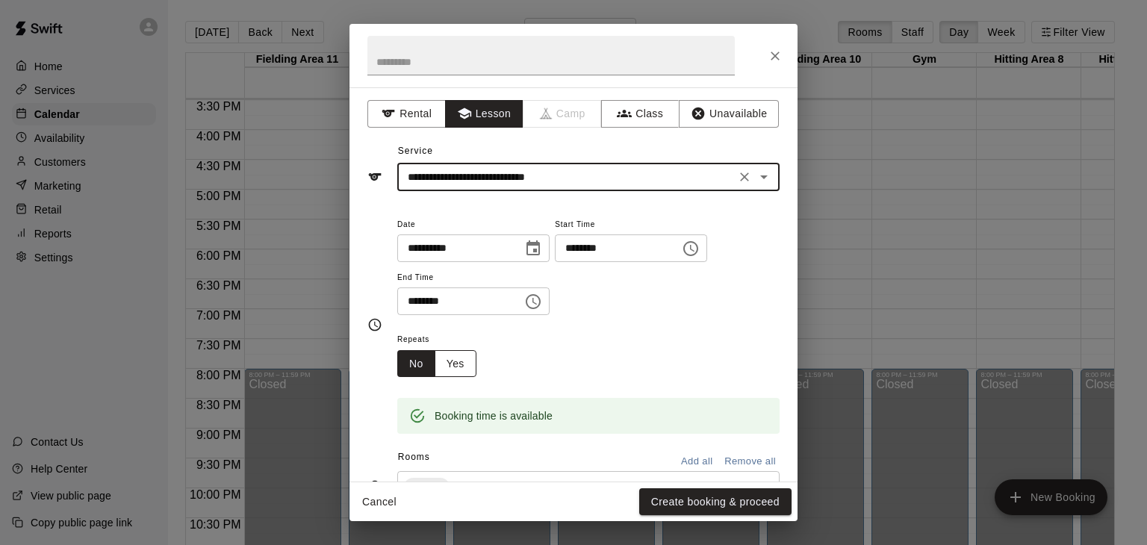
click at [453, 378] on button "Yes" at bounding box center [456, 364] width 42 height 28
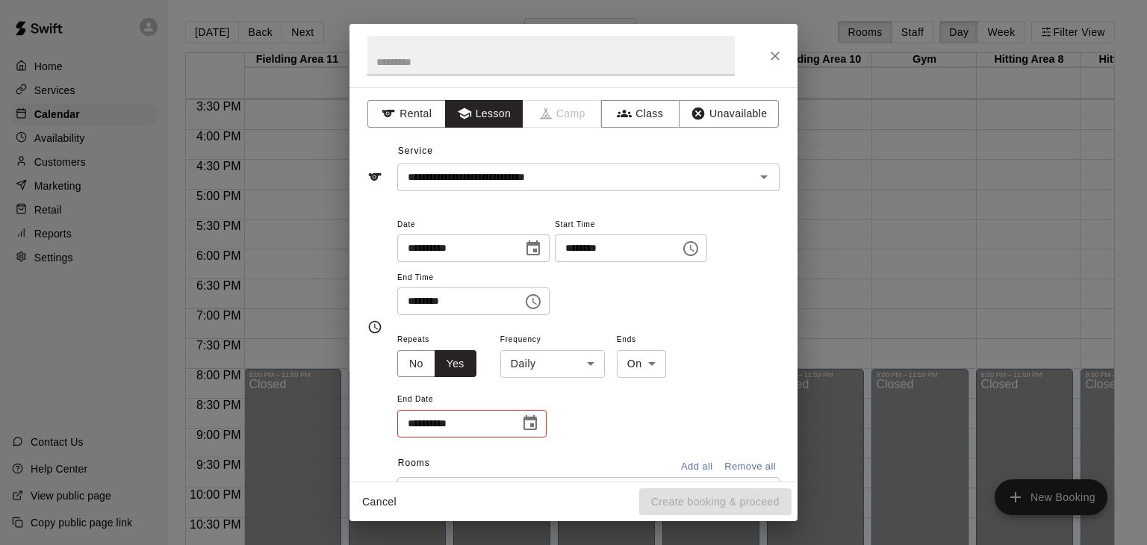
click at [585, 419] on body "Home Services Calendar Availability Customers Marketing Retail Reports Settings…" at bounding box center [573, 284] width 1147 height 569
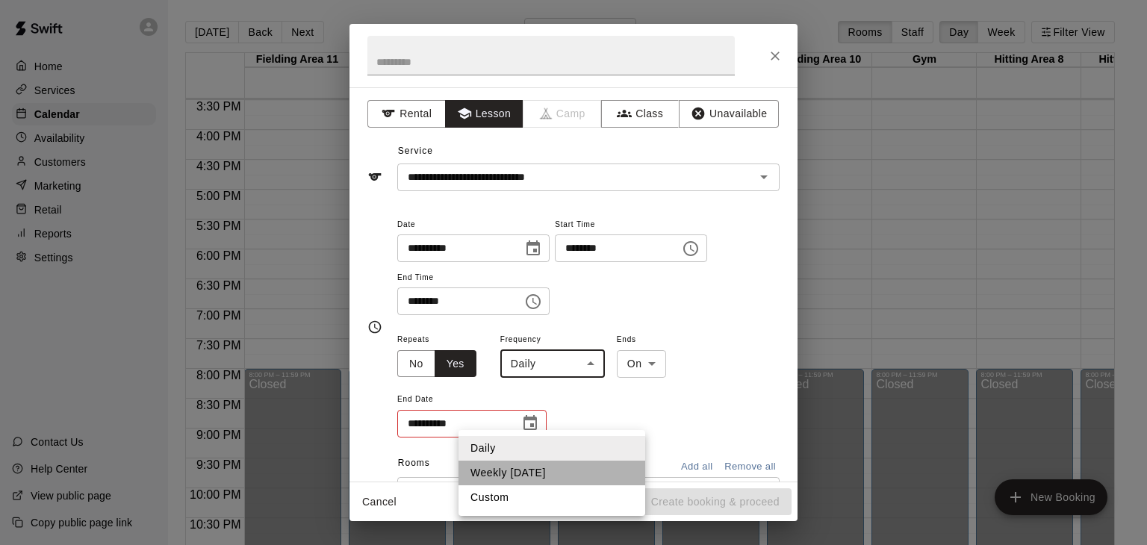
click at [535, 470] on li "Weekly on Monday" at bounding box center [551, 473] width 187 height 25
type input "******"
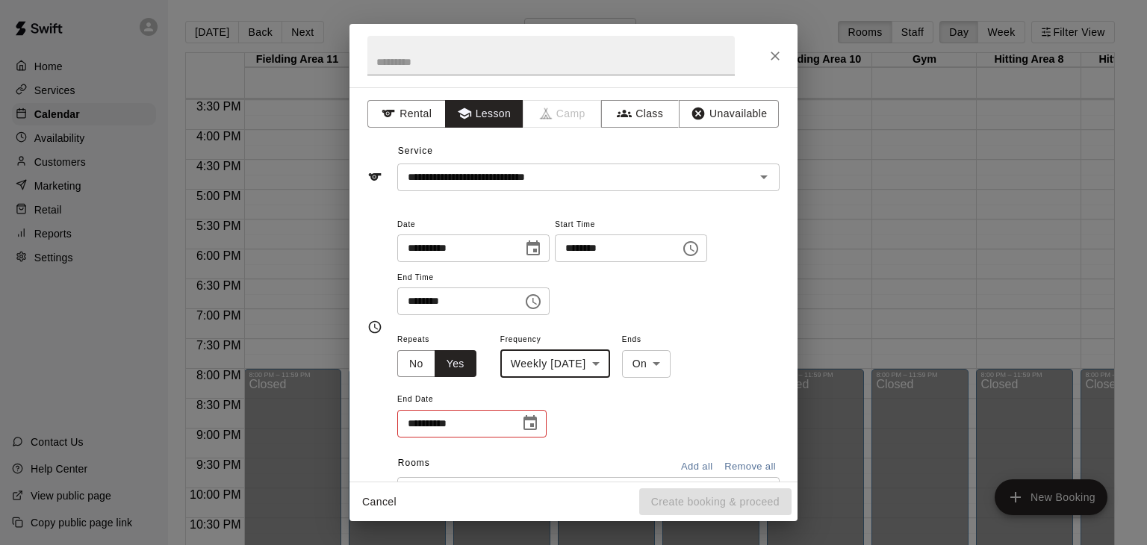
click at [529, 432] on icon "Choose date" at bounding box center [530, 423] width 18 height 18
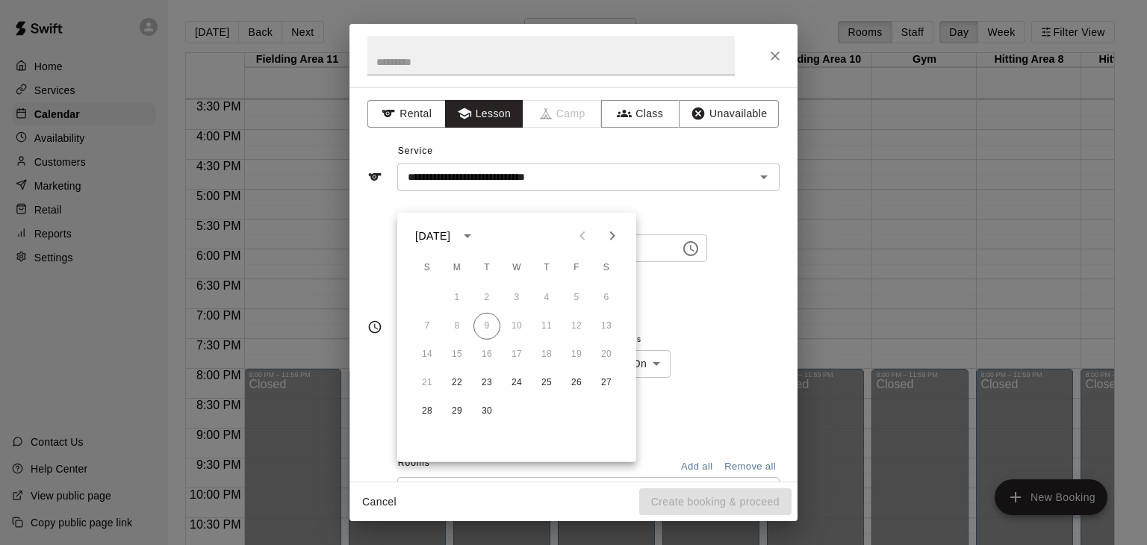
click at [616, 234] on icon "Next month" at bounding box center [612, 236] width 18 height 18
click at [460, 409] on button "27" at bounding box center [457, 411] width 27 height 27
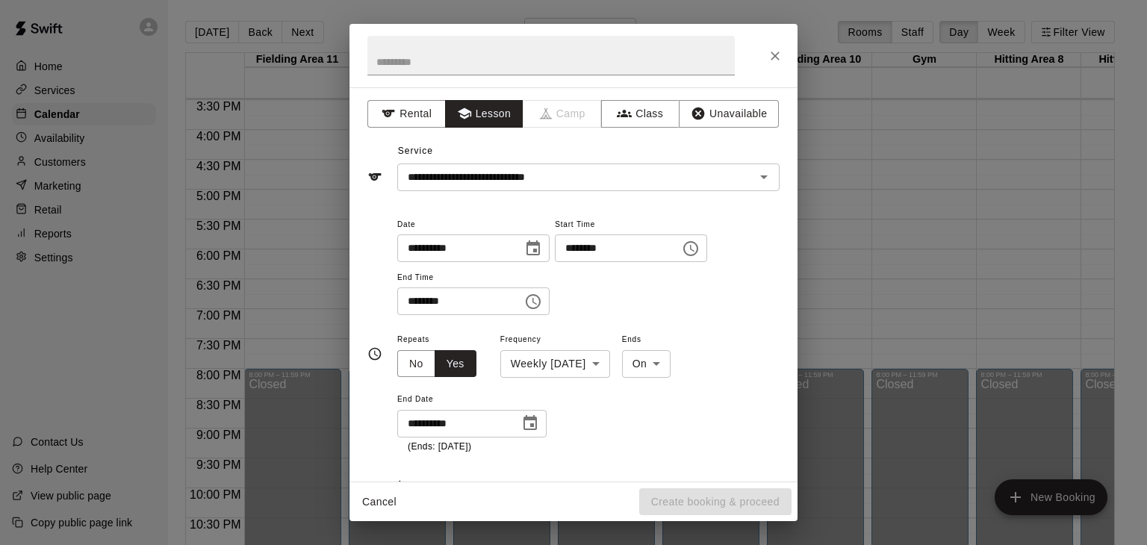
type input "**********"
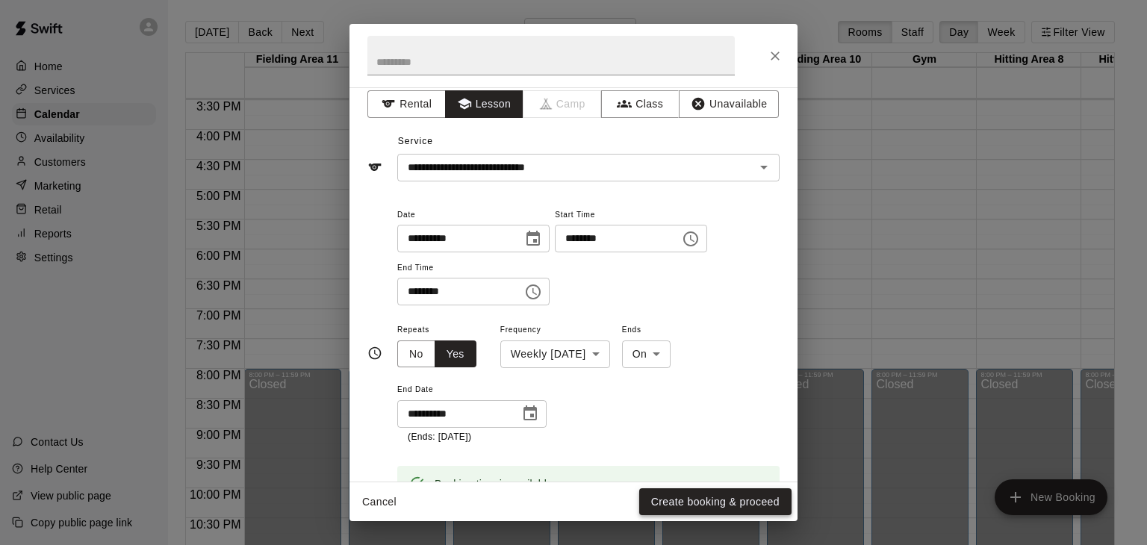
click at [704, 503] on button "Create booking & proceed" at bounding box center [715, 502] width 152 height 28
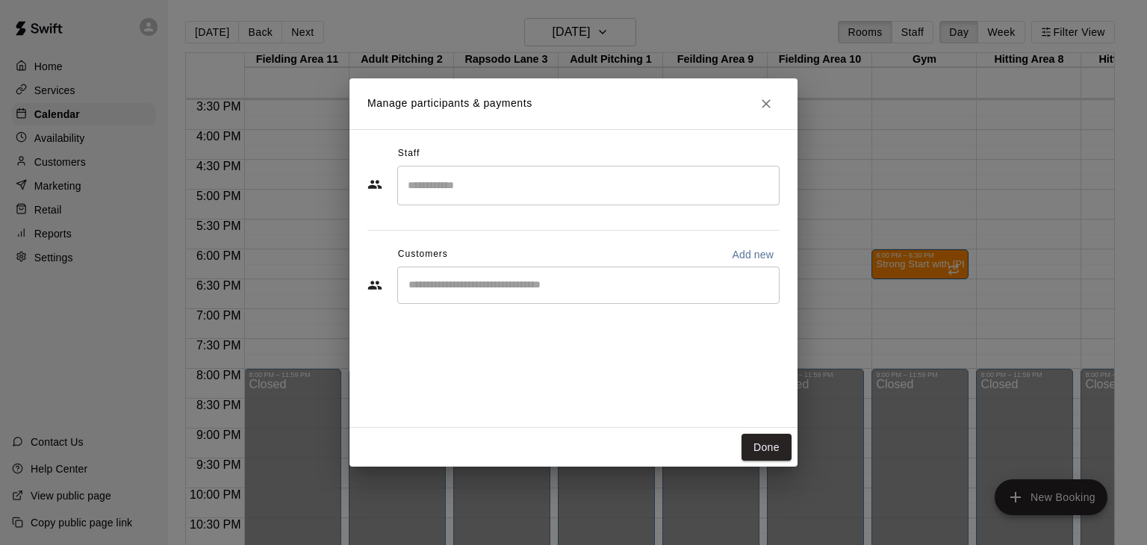
click at [485, 188] on input "Search staff" at bounding box center [588, 185] width 369 height 26
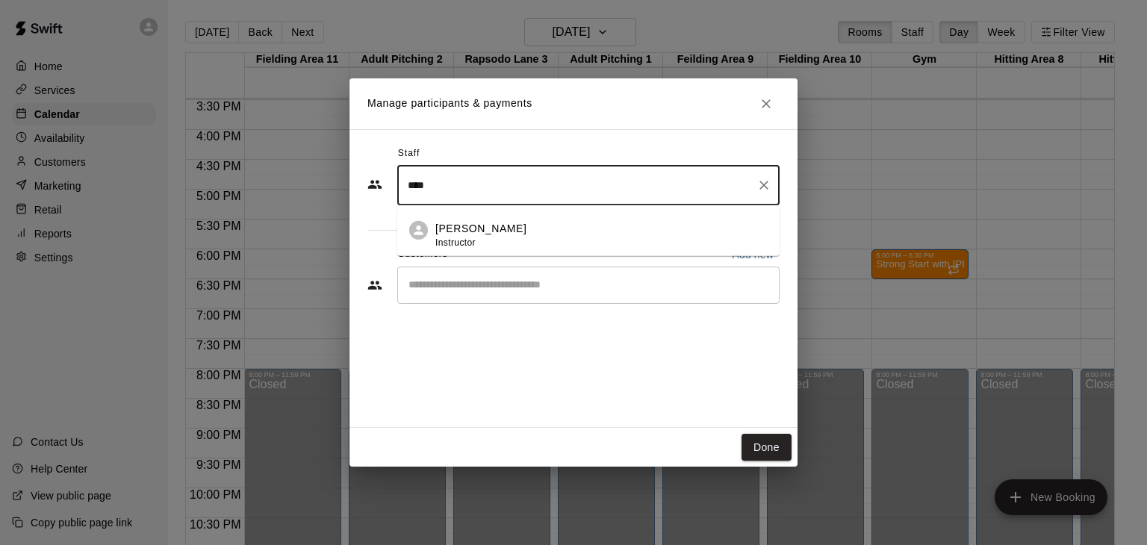
click at [464, 249] on div "Nick Dionisio Instructor" at bounding box center [480, 235] width 91 height 29
type input "****"
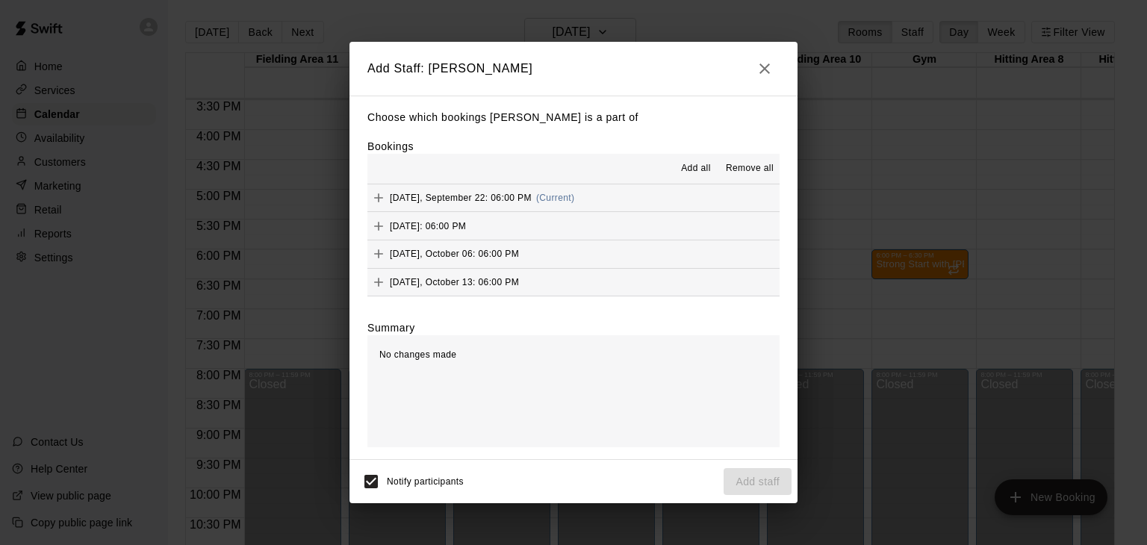
click at [700, 170] on span "Add all" at bounding box center [696, 168] width 30 height 15
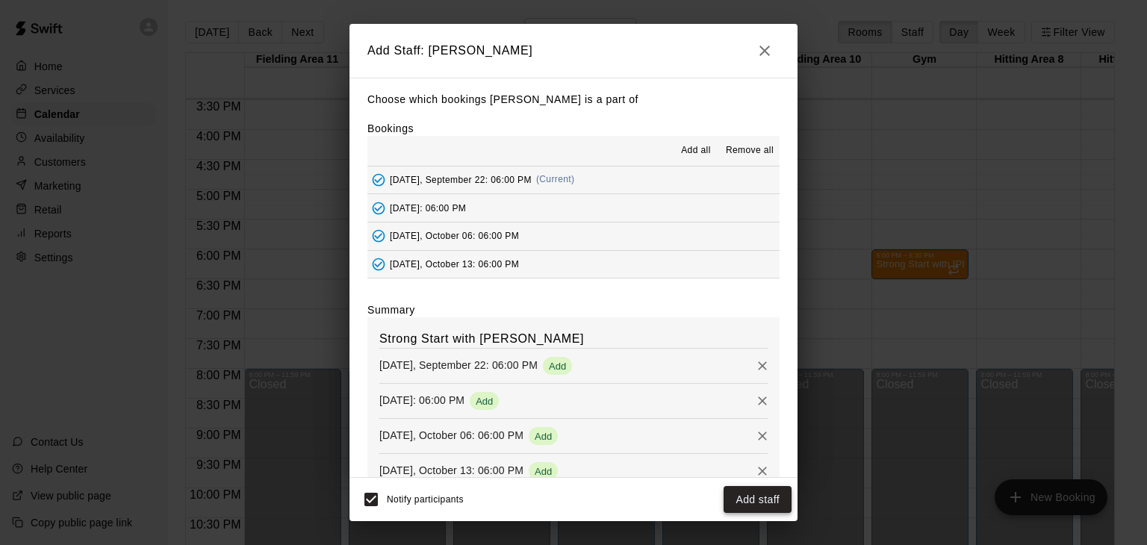
click at [747, 497] on button "Add staff" at bounding box center [758, 500] width 68 height 28
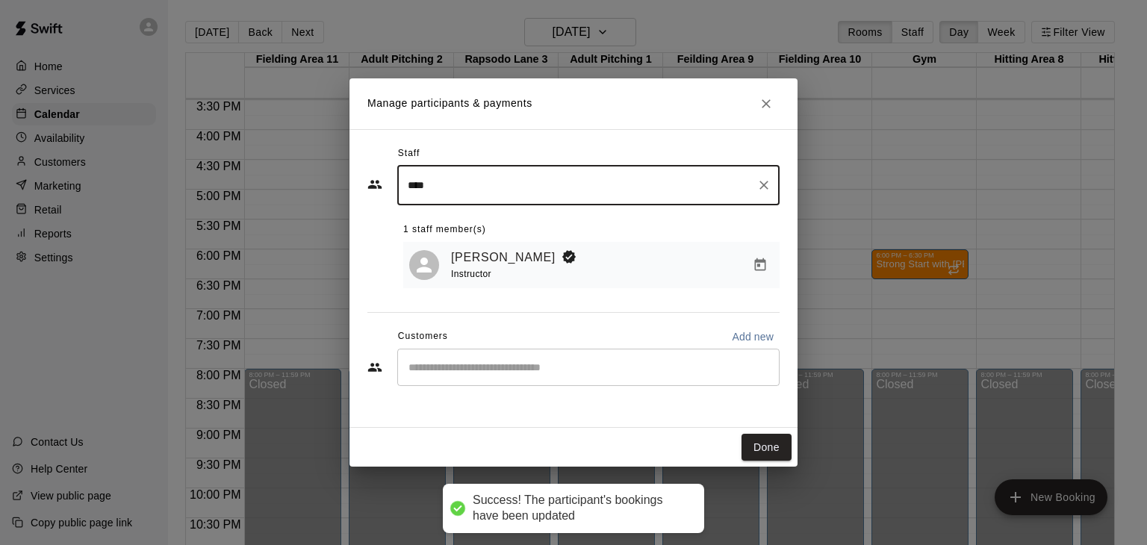
click at [691, 375] on div "​" at bounding box center [588, 367] width 382 height 37
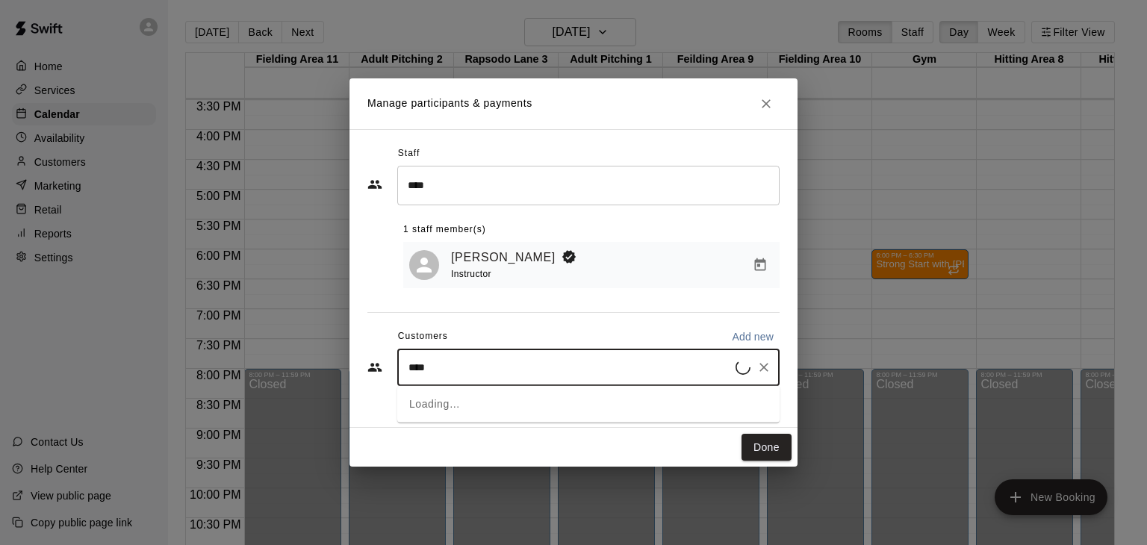
type input "*****"
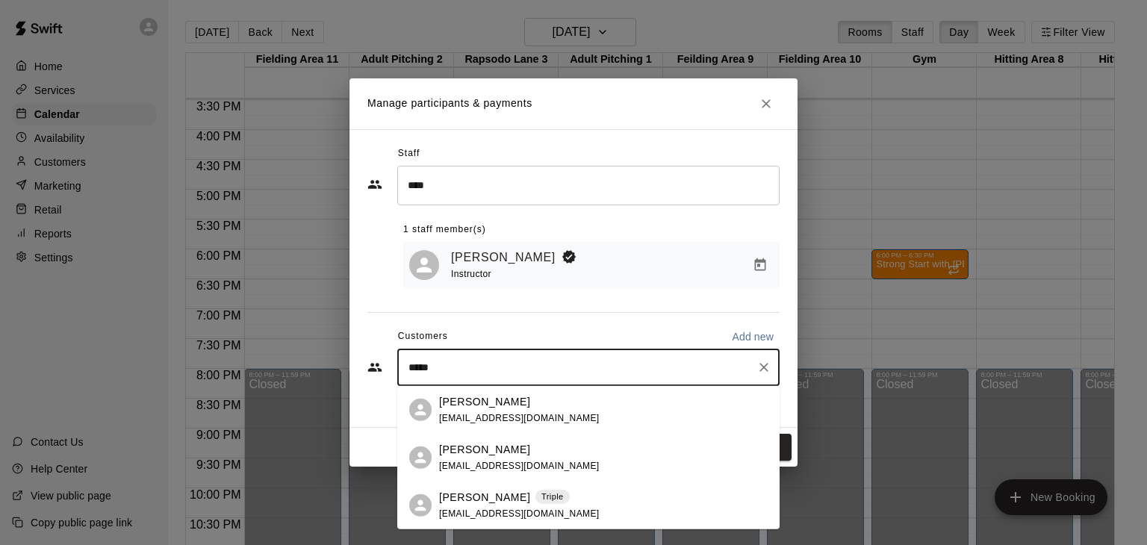
click at [479, 413] on span "todds2810@gmail.com" at bounding box center [519, 417] width 161 height 10
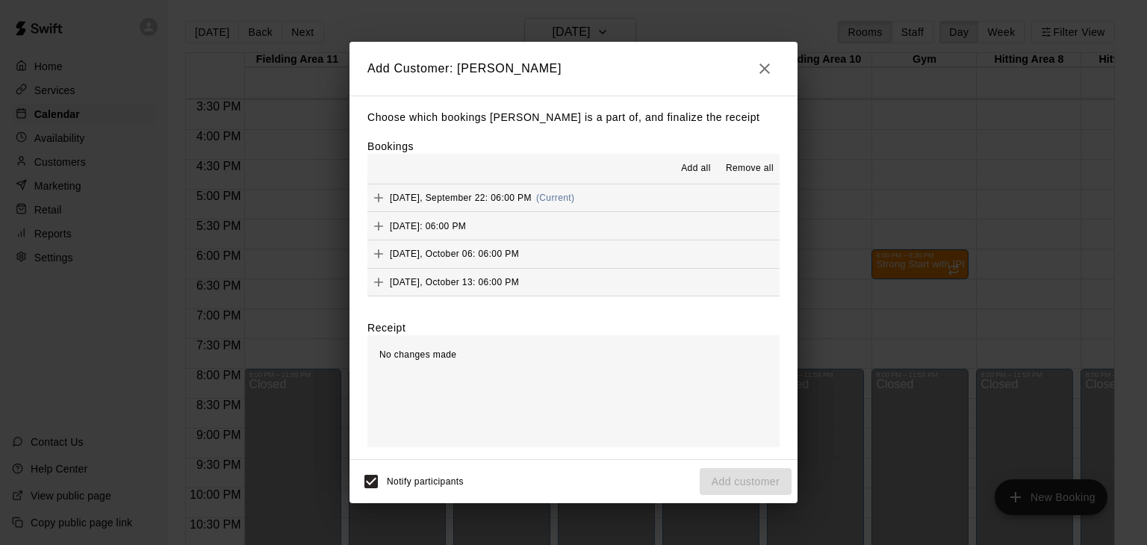
click at [703, 172] on span "Add all" at bounding box center [696, 168] width 30 height 15
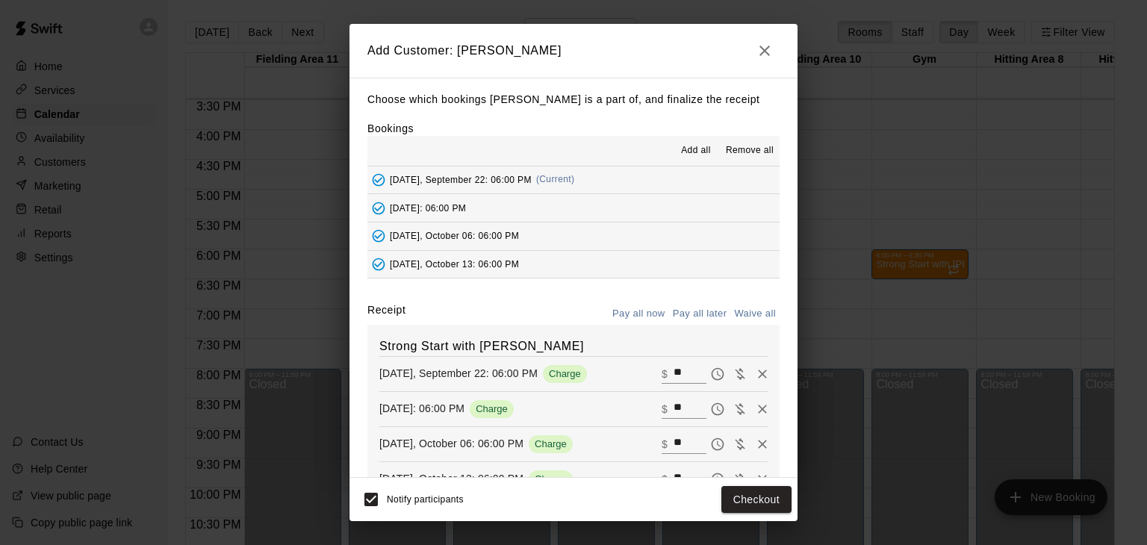
click at [708, 308] on button "Pay all later" at bounding box center [700, 313] width 62 height 23
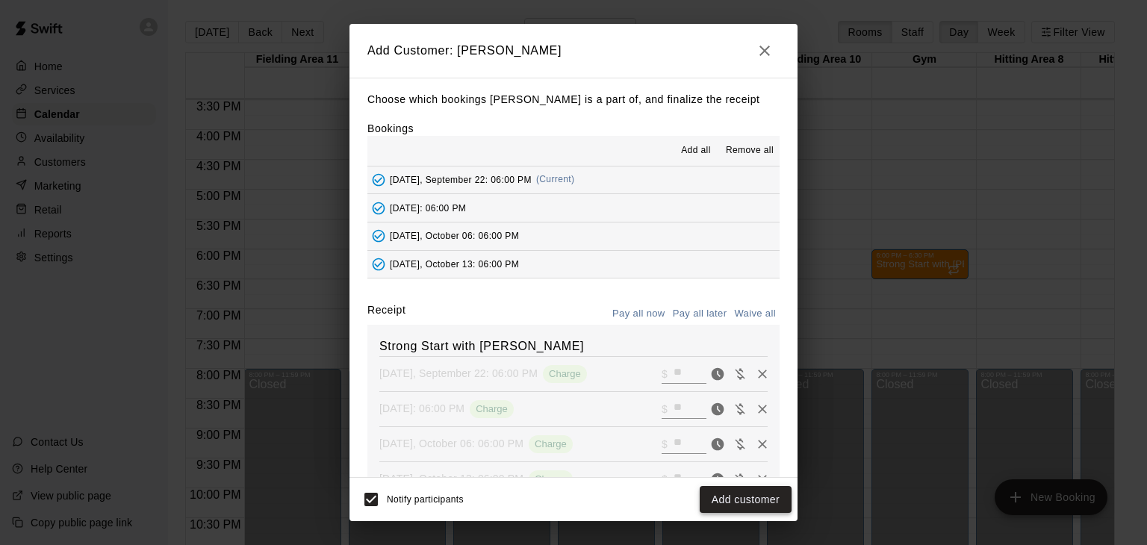
click at [762, 500] on button "Add customer" at bounding box center [746, 500] width 92 height 28
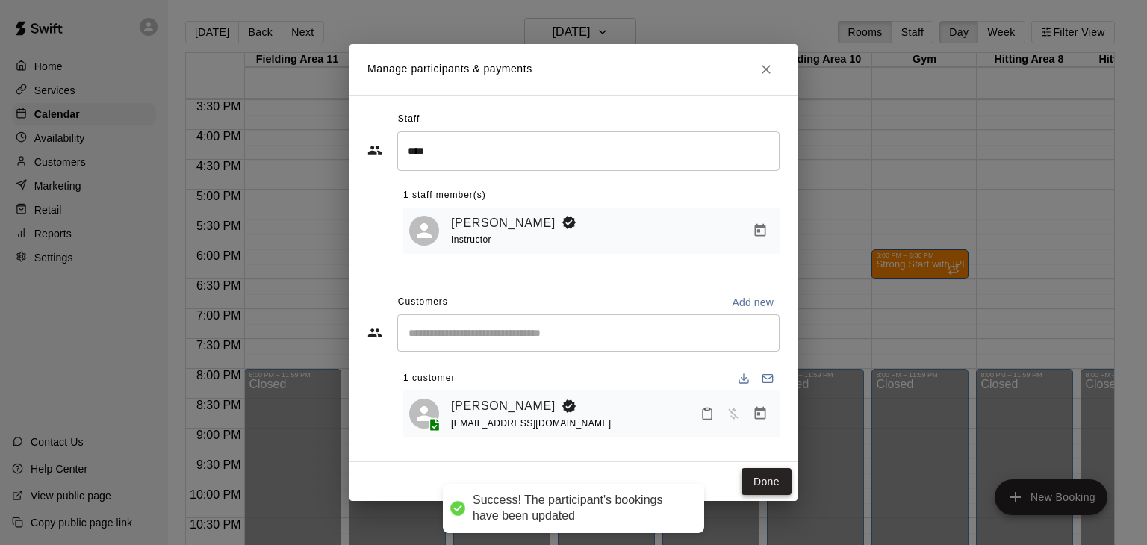
click at [768, 475] on button "Done" at bounding box center [766, 482] width 50 height 28
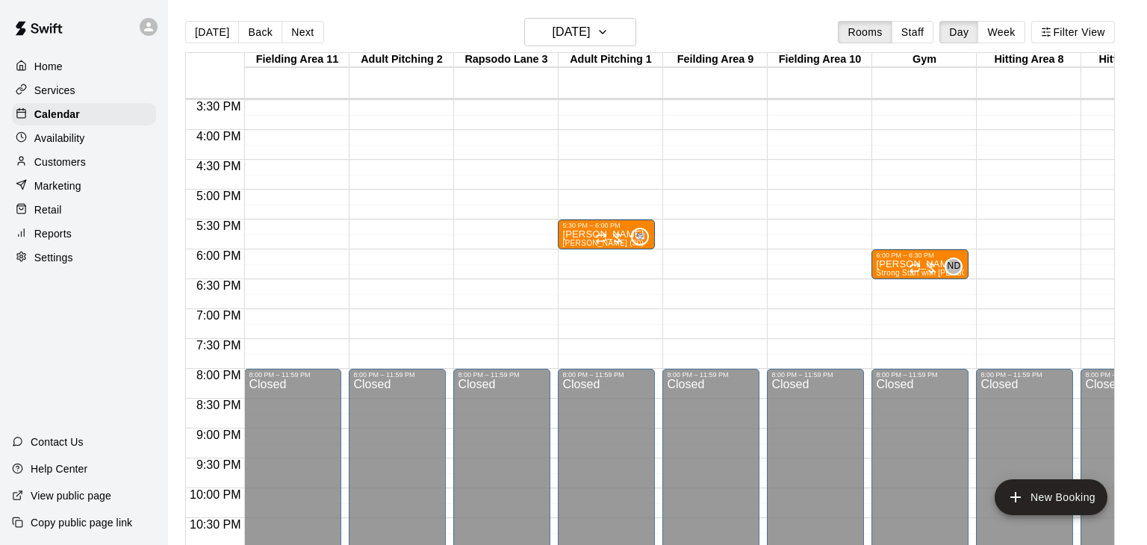
scroll to position [3, 0]
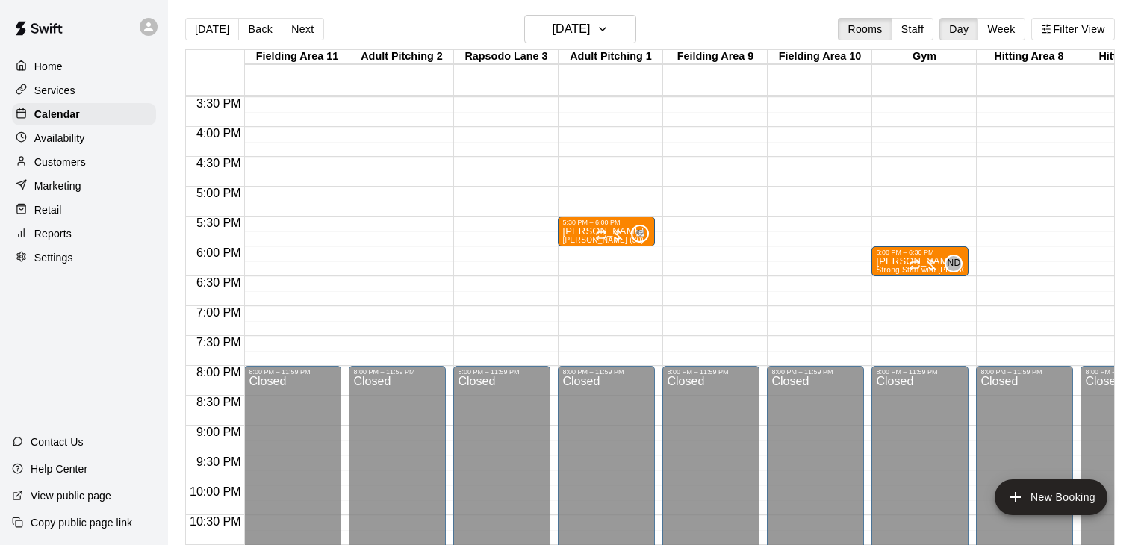
click at [768, 475] on div "8:00 PM – 11:59 PM Closed" at bounding box center [815, 485] width 97 height 238
